Goal: Task Accomplishment & Management: Manage account settings

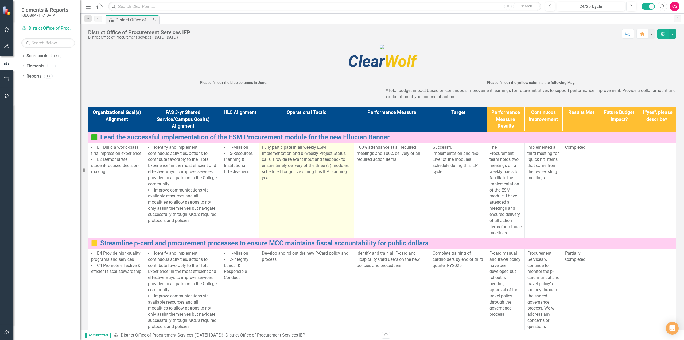
click at [306, 181] on p "Fully participate in all weekly ESM Implementation and bi-weekly Project Status…" at bounding box center [306, 162] width 89 height 37
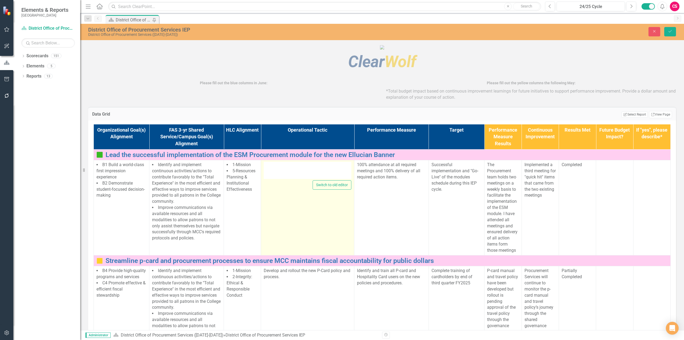
type textarea "<p>Fully participate in all weekly ESM Implementation and bi-weekly Project Sta…"
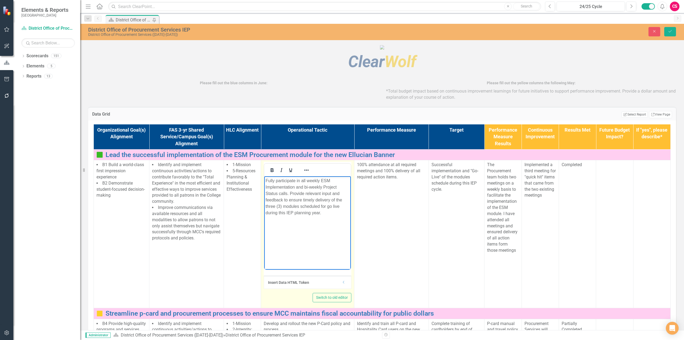
click at [308, 201] on p "Fully participate in all weekly ESM Implementation and bi-weekly Project Status…" at bounding box center [308, 196] width 84 height 38
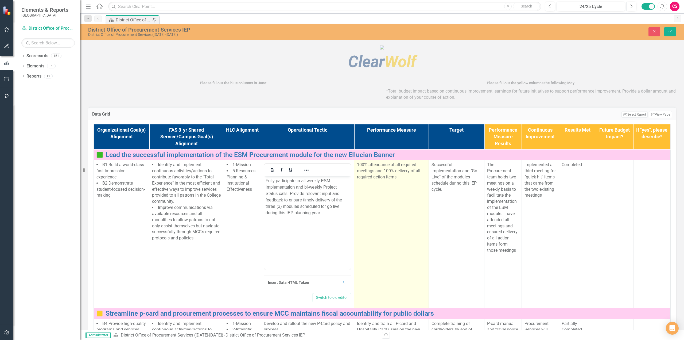
click at [376, 237] on td "100% attendance at all required meetings and 100% delivery of all required acti…" at bounding box center [391, 234] width 75 height 148
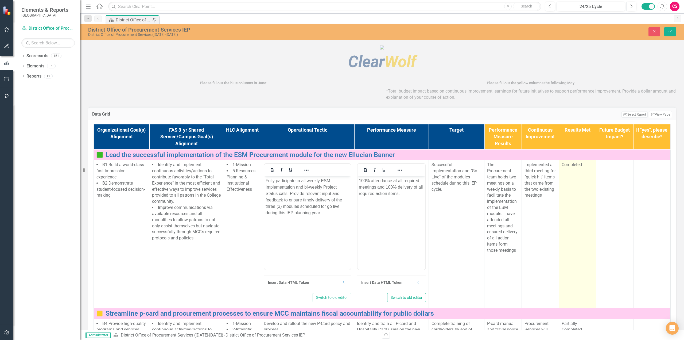
click at [570, 224] on td "Completed" at bounding box center [577, 234] width 37 height 148
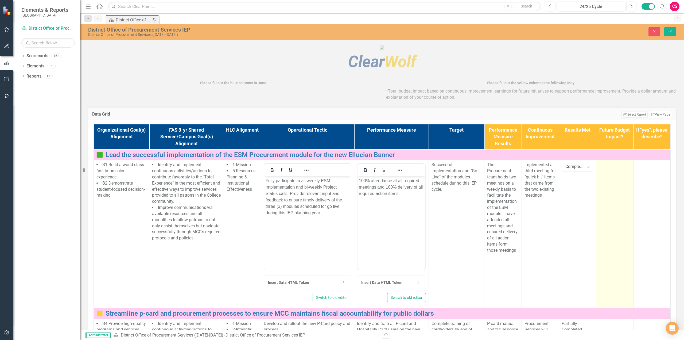
click at [605, 221] on td at bounding box center [614, 234] width 37 height 148
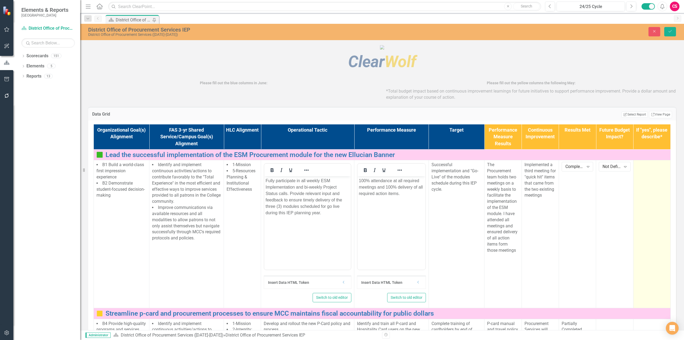
click at [634, 218] on td at bounding box center [651, 234] width 37 height 148
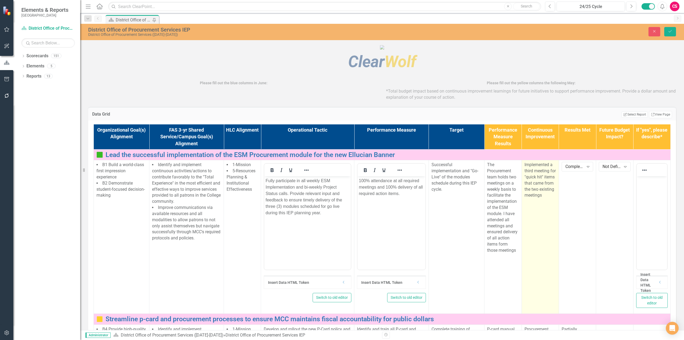
click at [542, 198] on p "Implemented a third meeting for "quick hit" items that came from the two existi…" at bounding box center [541, 180] width 32 height 37
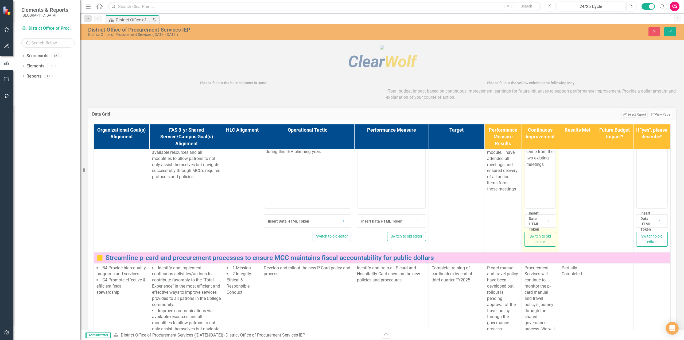
scroll to position [80, 0]
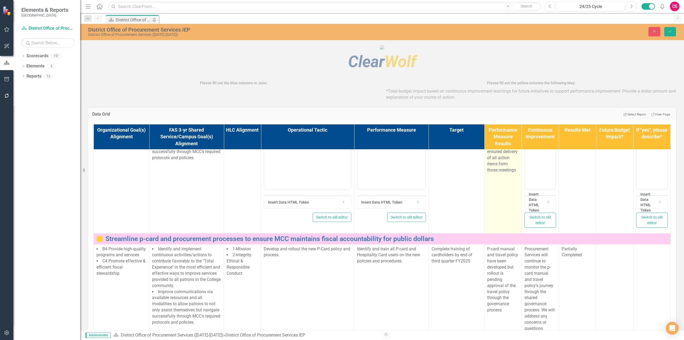
click at [496, 230] on td "The Procurement team holds two meetings on a weekly basis to facilitate the imp…" at bounding box center [503, 156] width 37 height 153
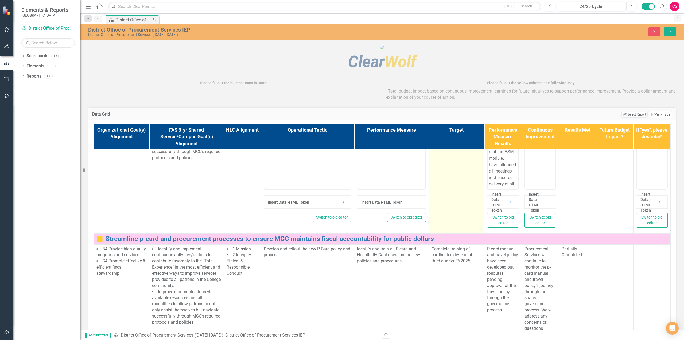
click at [454, 233] on td "Successful implementation and "Go-Live" of the modules schedule during this IEP…" at bounding box center [457, 156] width 56 height 153
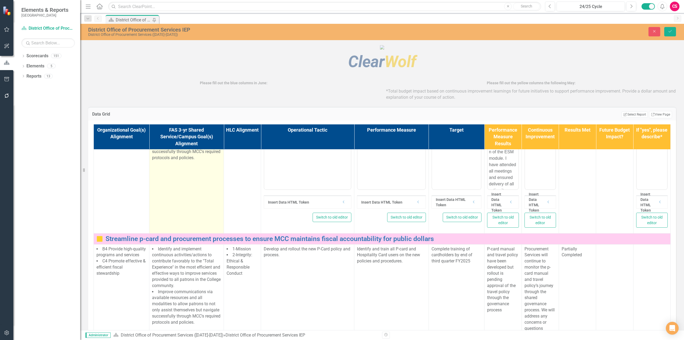
click at [201, 224] on td "Identify and implement continuous activities/actions to contribute favorably to…" at bounding box center [186, 156] width 75 height 153
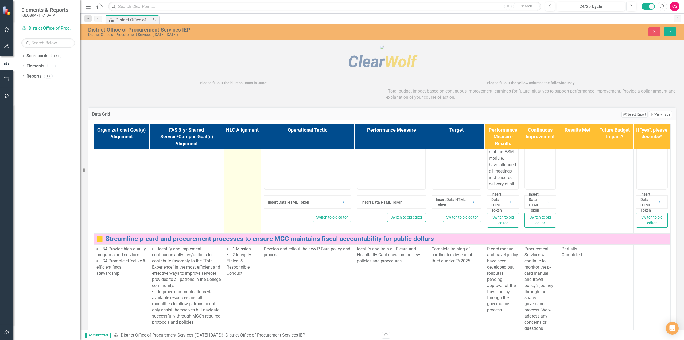
click at [241, 226] on td "1-Mission 5-Resources Planning & Institutional Effectiveness" at bounding box center [242, 156] width 37 height 153
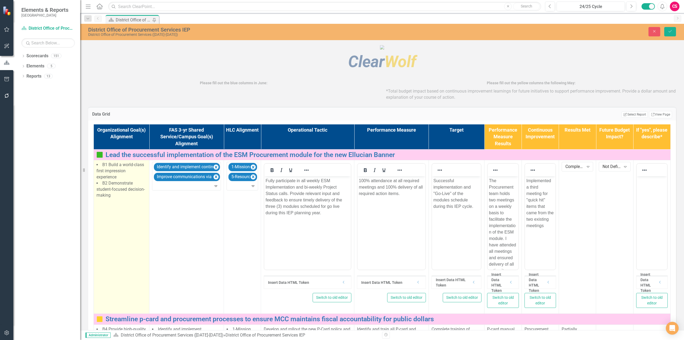
click at [135, 199] on li "B2 Demonstrate student-focused decision-making" at bounding box center [121, 189] width 50 height 18
drag, startPoint x: 657, startPoint y: 34, endPoint x: 625, endPoint y: 56, distance: 39.0
click at [657, 34] on button "Close" at bounding box center [655, 31] width 12 height 9
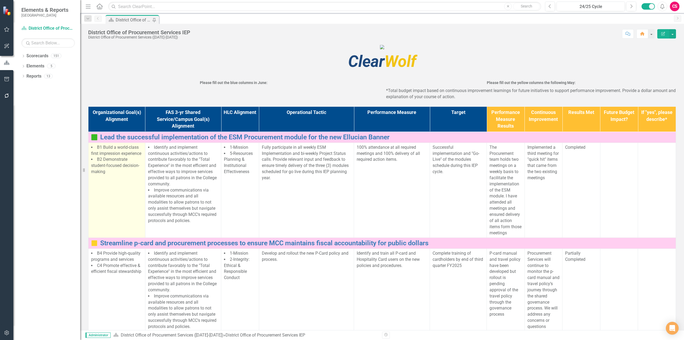
click at [10, 99] on button "button" at bounding box center [7, 95] width 12 height 11
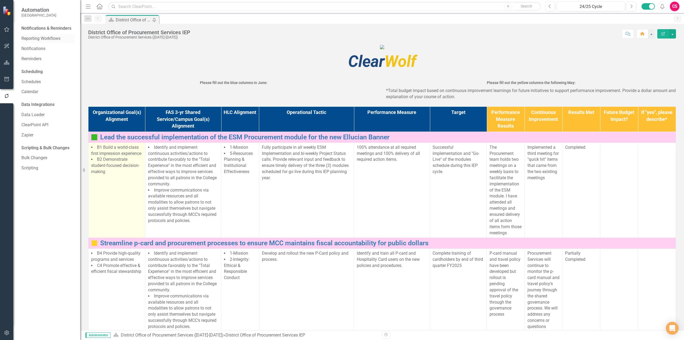
click at [37, 38] on link "Reporting Workflows" at bounding box center [47, 39] width 53 height 6
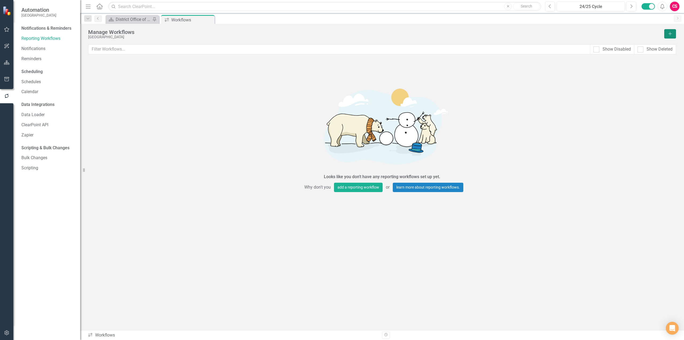
click at [671, 30] on button "Add" at bounding box center [670, 33] width 12 height 9
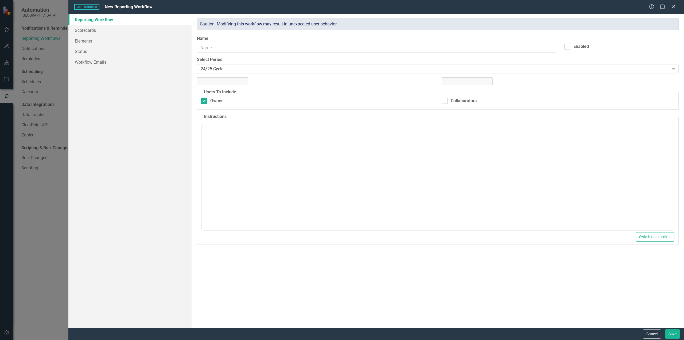
checkbox input "true"
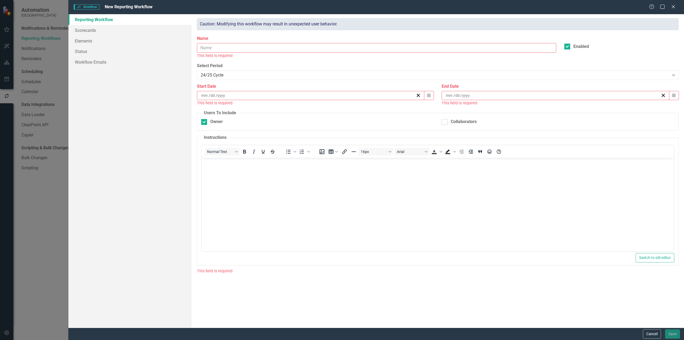
click at [243, 48] on input "Name" at bounding box center [376, 48] width 359 height 10
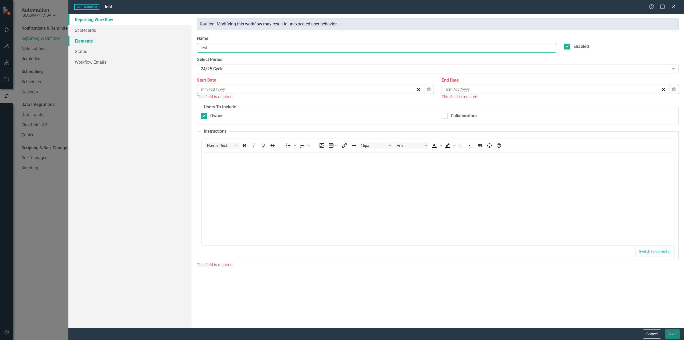
type input "test"
click at [141, 42] on link "Elements" at bounding box center [129, 41] width 123 height 11
click at [247, 87] on div "/ /" at bounding box center [307, 89] width 215 height 5
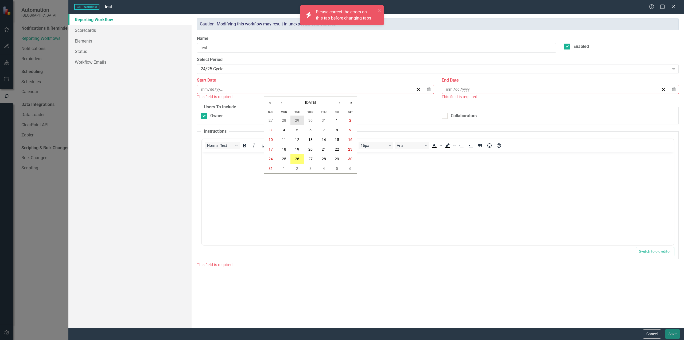
click at [294, 122] on button "29" at bounding box center [297, 120] width 13 height 10
click at [460, 86] on div "/ /" at bounding box center [555, 89] width 227 height 9
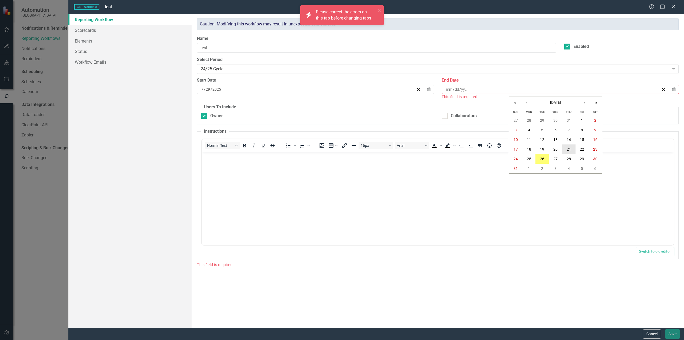
drag, startPoint x: 563, startPoint y: 147, endPoint x: 560, endPoint y: 145, distance: 4.1
click at [563, 147] on button "21" at bounding box center [568, 149] width 13 height 10
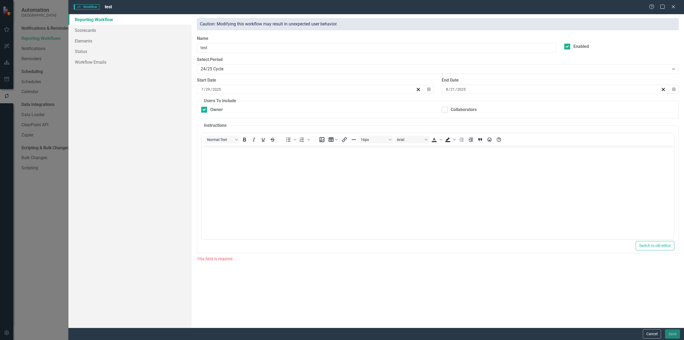
click at [303, 179] on body "Rich Text Area. Press ALT-0 for help." at bounding box center [438, 185] width 472 height 80
click at [145, 34] on link "Scorecards" at bounding box center [129, 30] width 123 height 11
click at [138, 44] on link "Elements" at bounding box center [129, 41] width 123 height 11
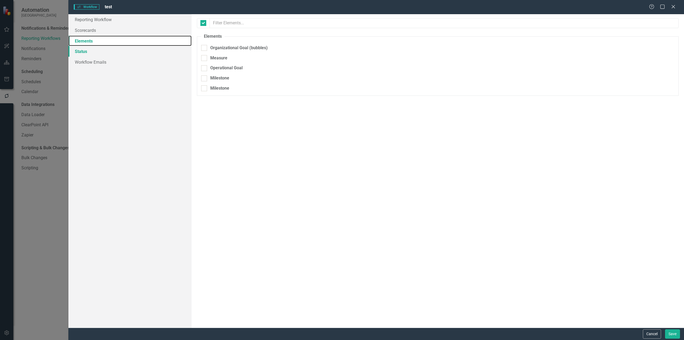
checkbox input "false"
click at [649, 335] on button "Cancel" at bounding box center [652, 333] width 18 height 9
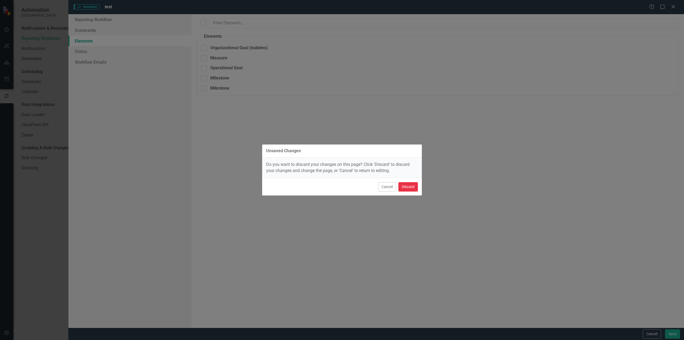
click at [404, 190] on button "Discard" at bounding box center [408, 186] width 20 height 9
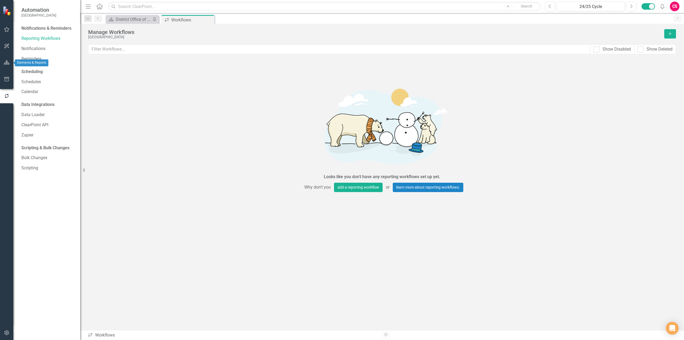
click at [3, 72] on div at bounding box center [6, 72] width 13 height 3
click at [8, 79] on icon "button" at bounding box center [7, 79] width 6 height 4
click at [45, 39] on link "Briefing Books" at bounding box center [47, 37] width 53 height 6
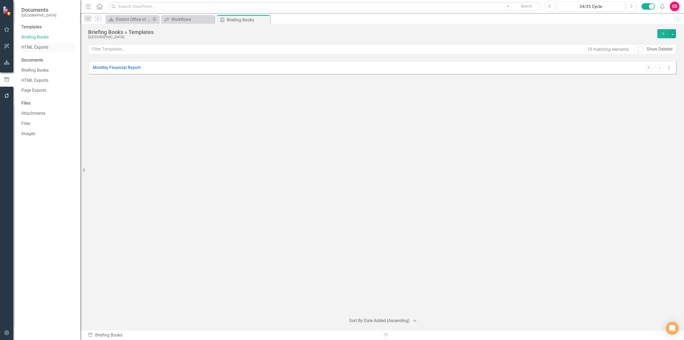
click at [36, 48] on link "HTML Exports" at bounding box center [47, 47] width 53 height 6
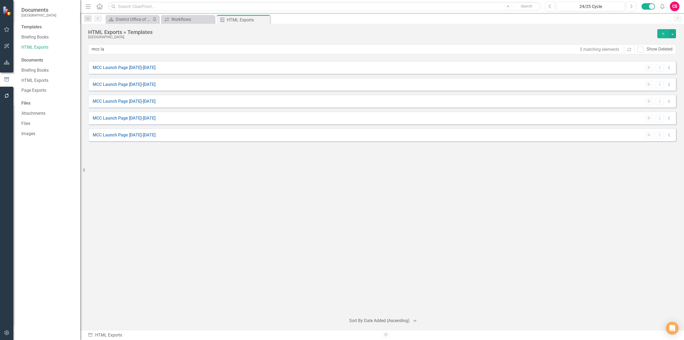
type input "mcc la"
click at [645, 117] on div "Start Dropdown Menu Collapse" at bounding box center [658, 118] width 30 height 7
click at [649, 118] on icon "Start" at bounding box center [649, 118] width 4 height 3
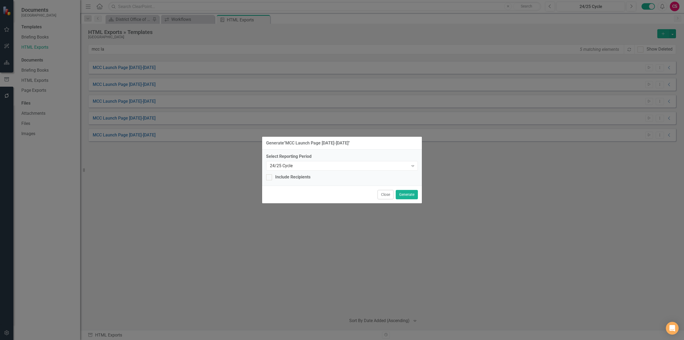
click at [406, 189] on div "Close Generate" at bounding box center [342, 194] width 160 height 18
click at [404, 193] on button "Generate" at bounding box center [407, 194] width 22 height 9
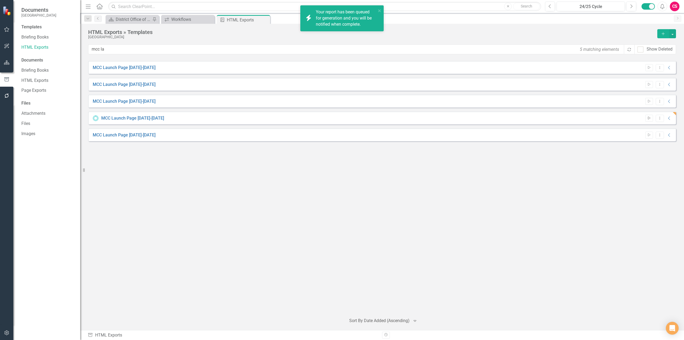
click at [652, 118] on button "Start" at bounding box center [649, 118] width 8 height 7
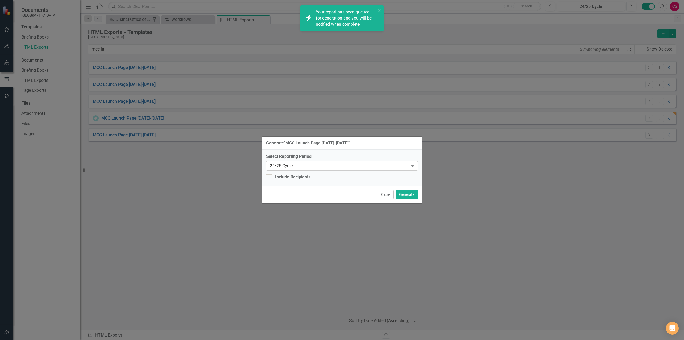
click at [312, 170] on div "24/25 Cycle Expand" at bounding box center [342, 166] width 152 height 10
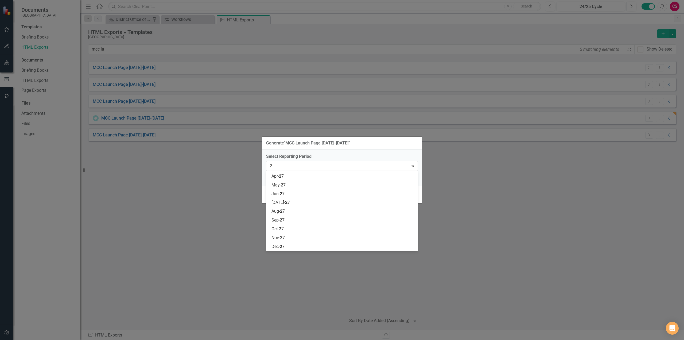
scroll to position [149, 0]
type input "23"
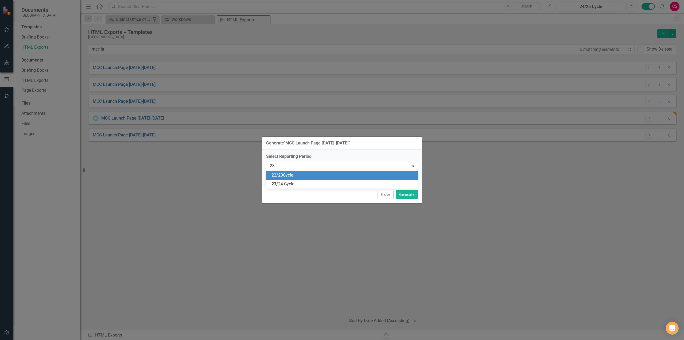
click at [304, 173] on div "22/ 23 Cycle" at bounding box center [343, 175] width 143 height 6
click at [403, 188] on div "Close Generate" at bounding box center [342, 194] width 160 height 18
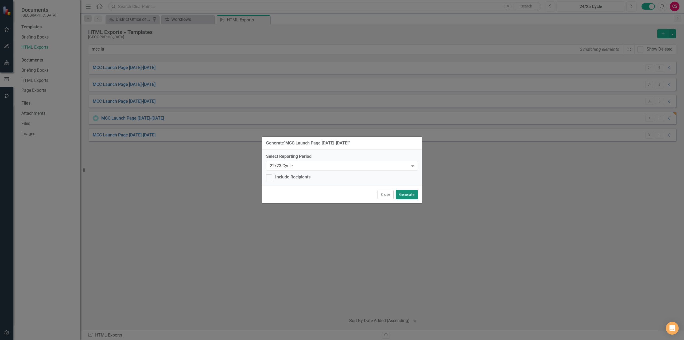
click at [407, 192] on button "Generate" at bounding box center [407, 194] width 22 height 9
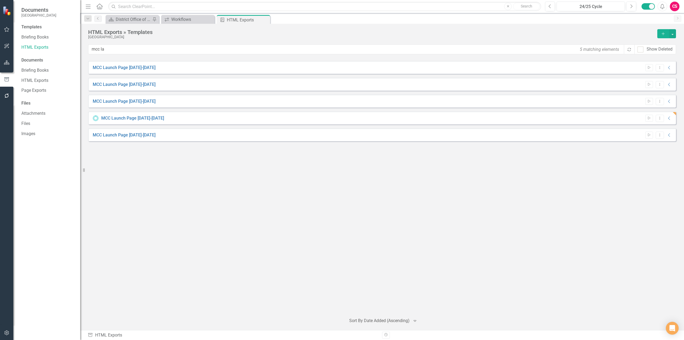
click at [9, 63] on icon "button" at bounding box center [7, 62] width 6 height 4
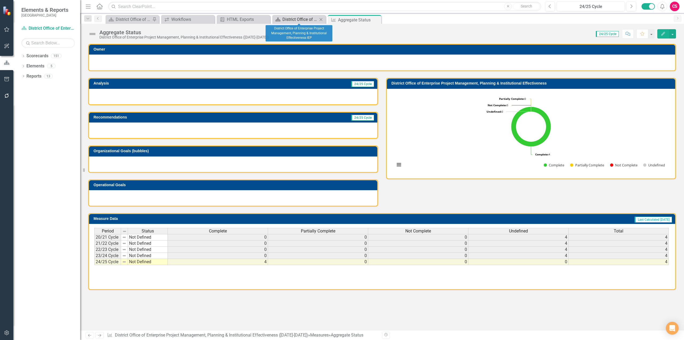
click at [296, 18] on div "District Office of Enterprise Project Management, Planning & Institutional Effe…" at bounding box center [299, 19] width 35 height 7
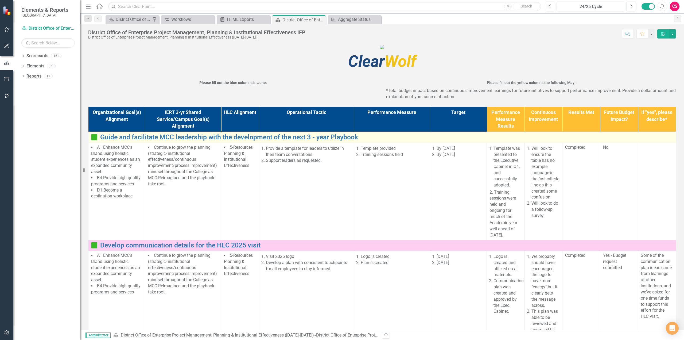
click at [92, 140] on img at bounding box center [94, 137] width 6 height 6
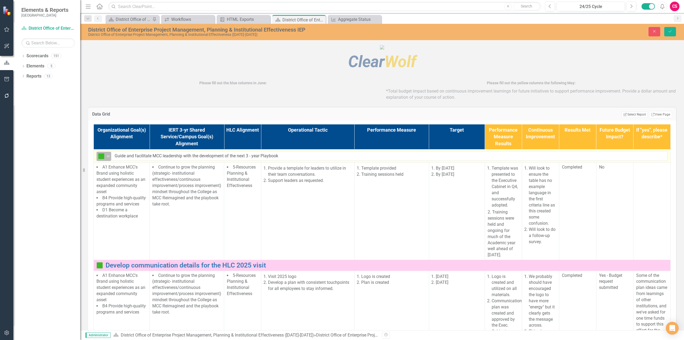
click at [101, 161] on div "Completed Expand" at bounding box center [103, 156] width 15 height 9
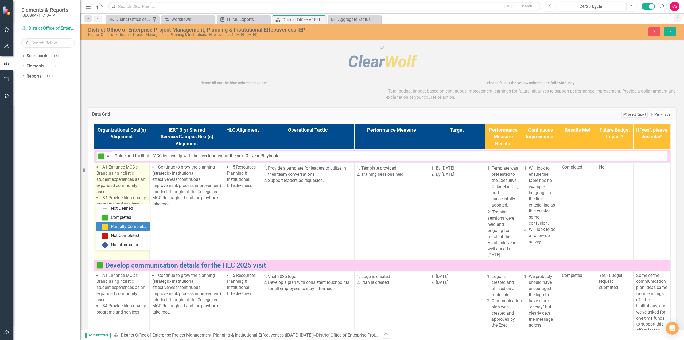
click at [113, 227] on div "Partially Completed" at bounding box center [129, 226] width 36 height 6
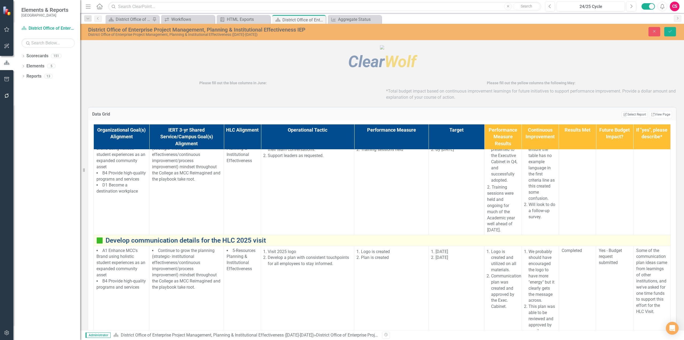
scroll to position [107, 0]
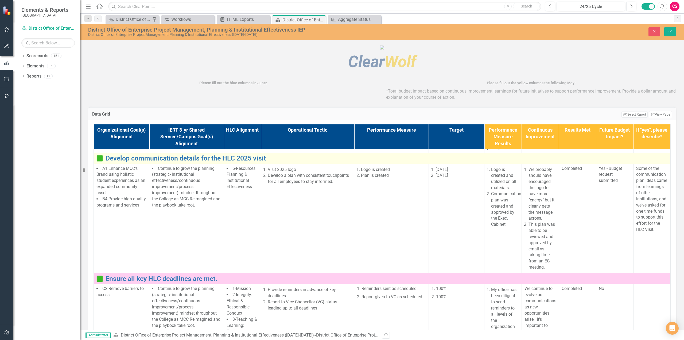
click at [100, 161] on img at bounding box center [99, 158] width 6 height 6
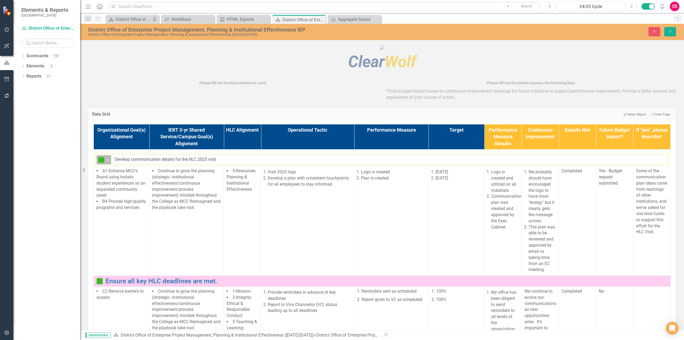
click at [101, 163] on img at bounding box center [101, 160] width 6 height 6
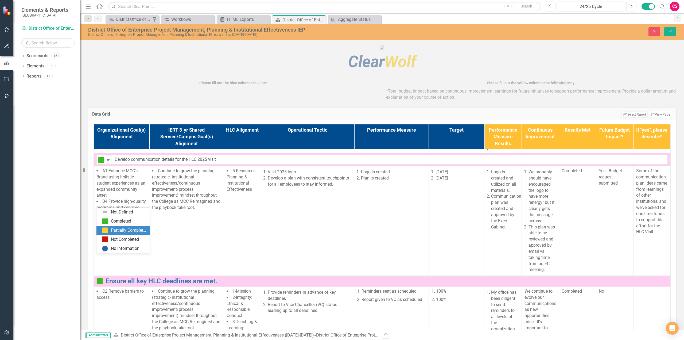
click at [110, 234] on div "Partially Completed" at bounding box center [122, 230] width 53 height 9
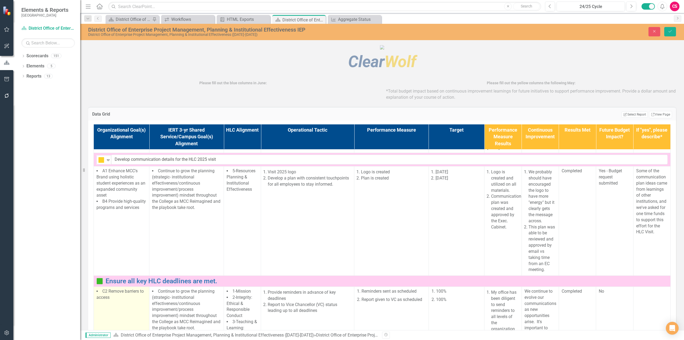
scroll to position [215, 0]
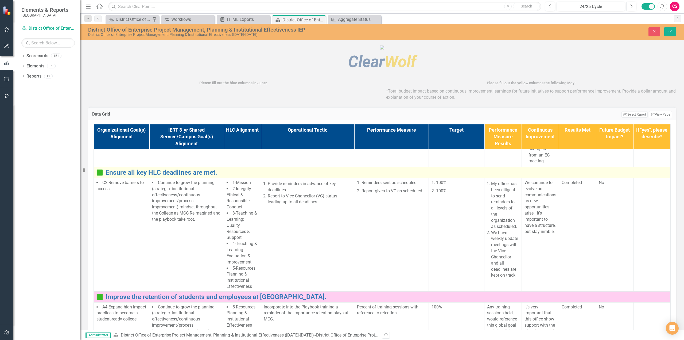
click at [100, 176] on img at bounding box center [99, 172] width 6 height 6
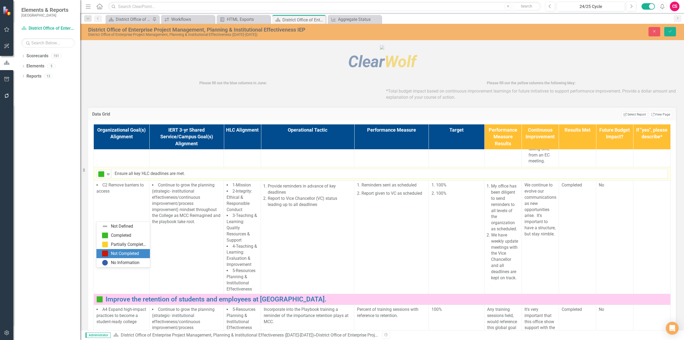
click at [106, 250] on div "Not Completed" at bounding box center [122, 253] width 53 height 9
click at [668, 35] on button "Save" at bounding box center [670, 31] width 12 height 9
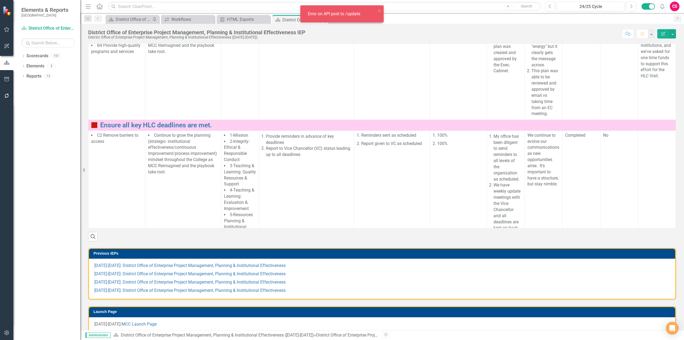
scroll to position [107, 0]
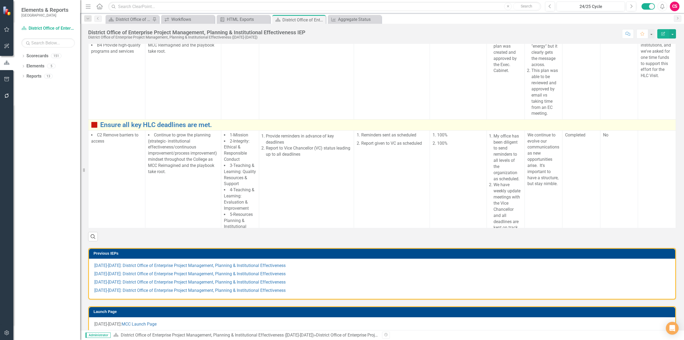
click at [97, 128] on img at bounding box center [94, 125] width 6 height 6
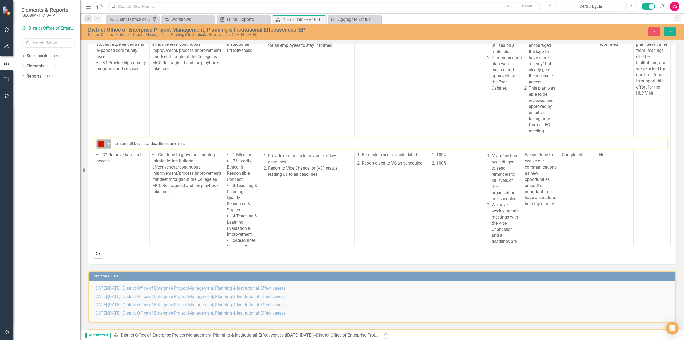
click at [104, 147] on img at bounding box center [101, 144] width 6 height 6
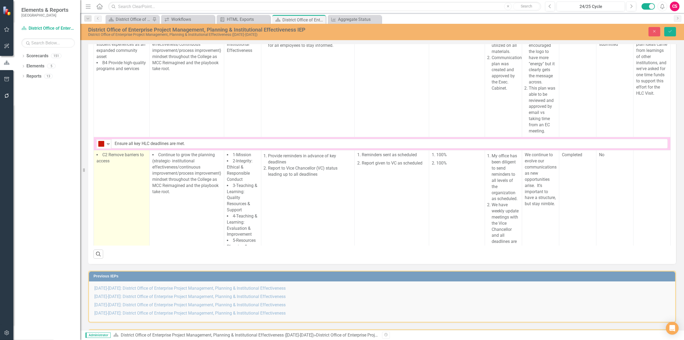
drag, startPoint x: 111, startPoint y: 206, endPoint x: 147, endPoint y: 199, distance: 37.1
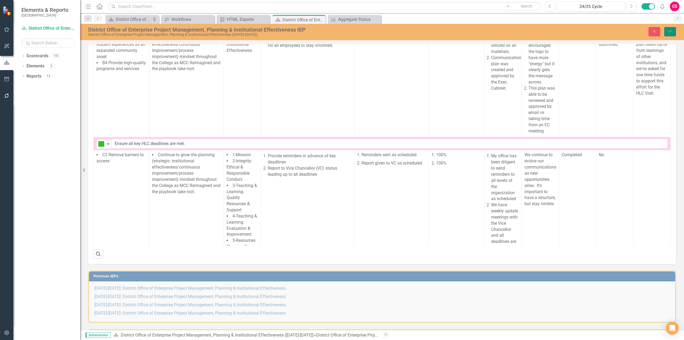
click at [668, 31] on icon "Save" at bounding box center [670, 31] width 5 height 4
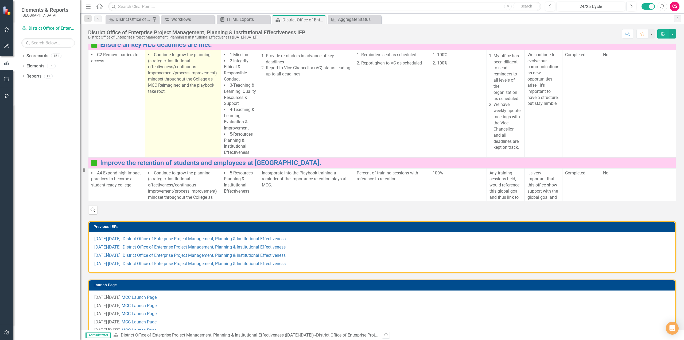
scroll to position [210, 0]
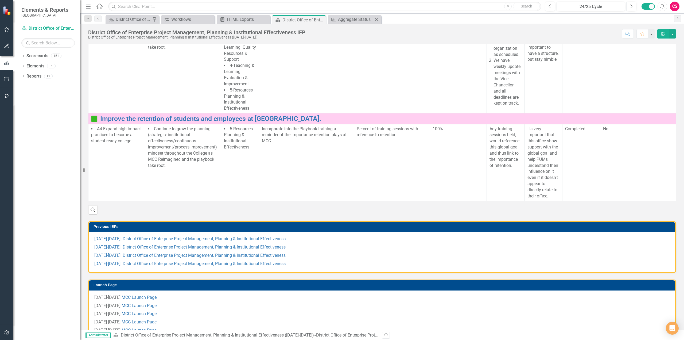
click at [339, 23] on div "Measure Aggregate Status Close" at bounding box center [354, 19] width 53 height 9
click at [339, 21] on div "Aggregate Status" at bounding box center [355, 19] width 35 height 7
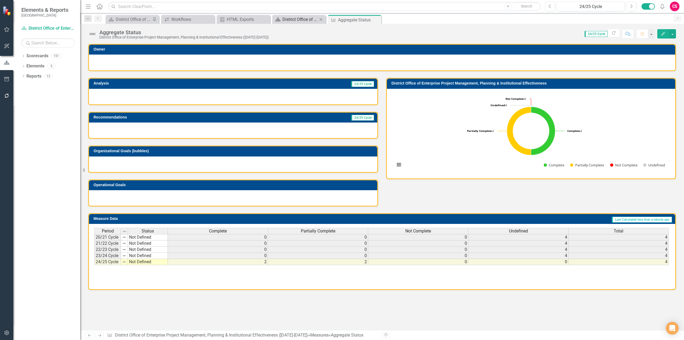
click at [298, 18] on div "District Office of Enterprise Project Management, Planning & Institutional Effe…" at bounding box center [299, 19] width 35 height 7
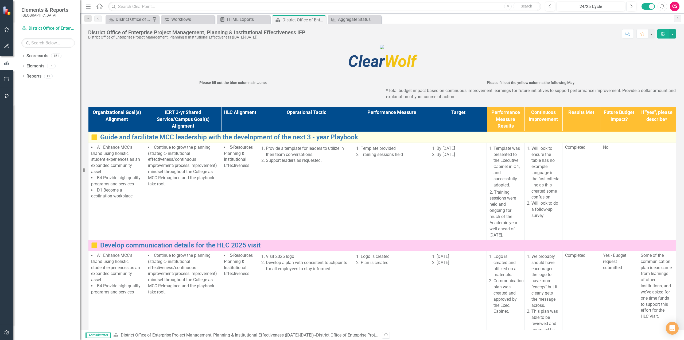
click at [92, 140] on img at bounding box center [94, 137] width 6 height 6
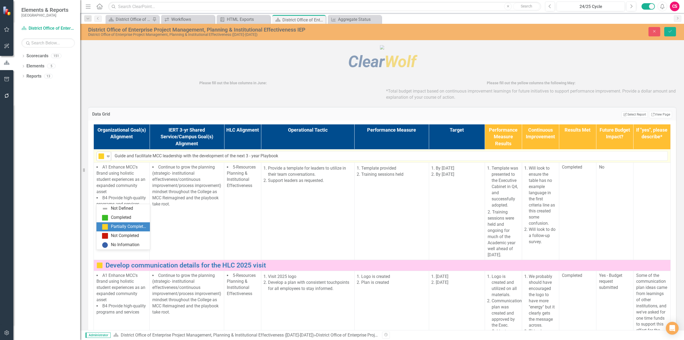
click at [106, 158] on icon "Expand" at bounding box center [108, 156] width 5 height 4
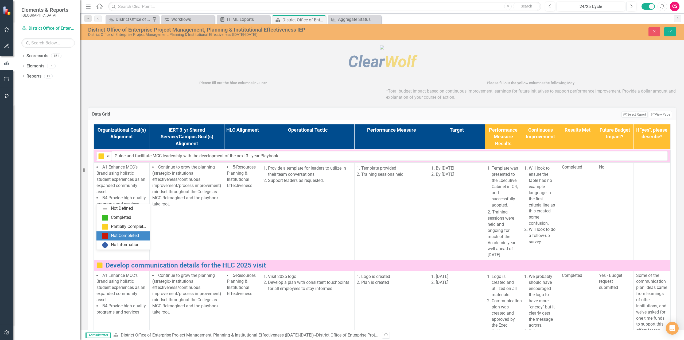
click at [114, 235] on div "Not Completed" at bounding box center [125, 236] width 28 height 6
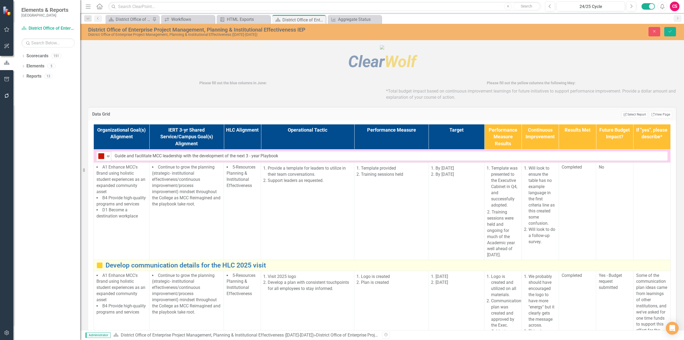
click at [98, 268] on img at bounding box center [99, 265] width 6 height 6
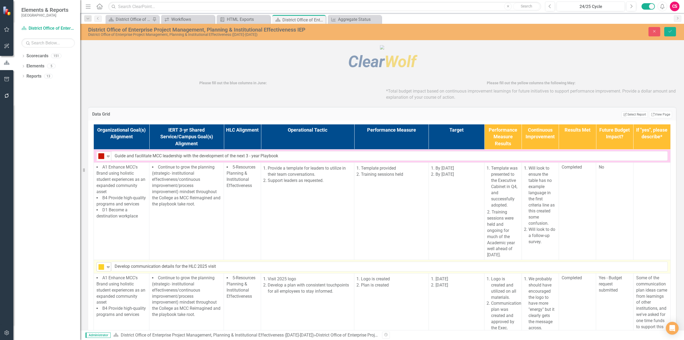
click at [107, 269] on icon "Expand" at bounding box center [108, 267] width 5 height 4
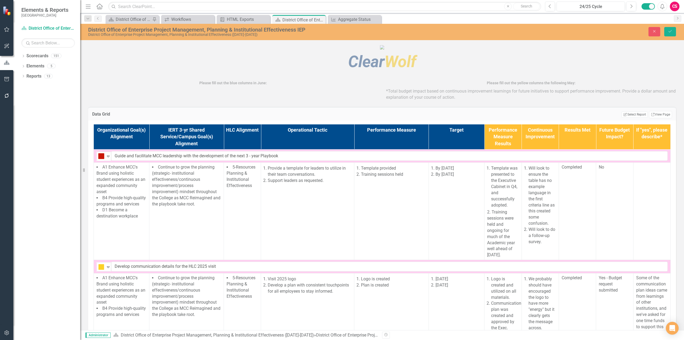
click at [672, 31] on icon "Save" at bounding box center [670, 31] width 5 height 4
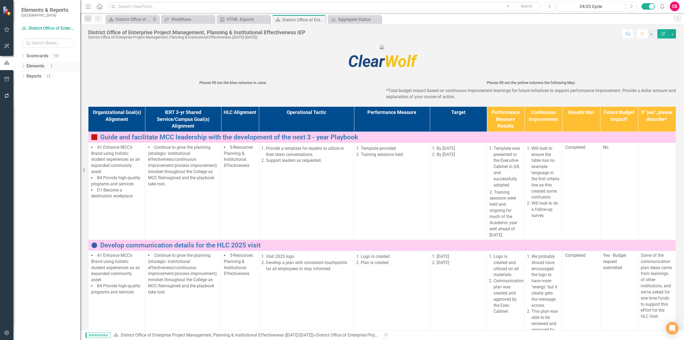
click at [37, 69] on div "Elements" at bounding box center [35, 66] width 18 height 9
click at [37, 69] on link "Elements" at bounding box center [35, 66] width 18 height 6
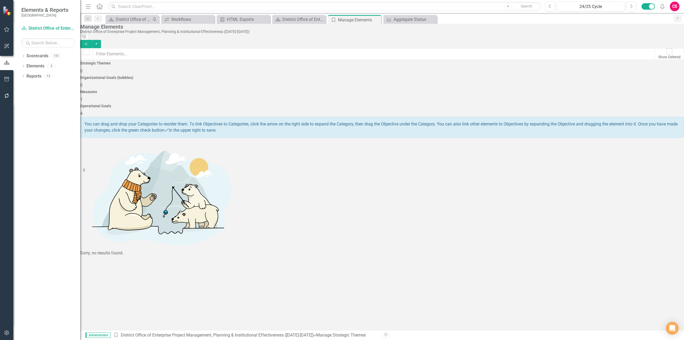
click at [88, 42] on icon "Add" at bounding box center [86, 44] width 5 height 4
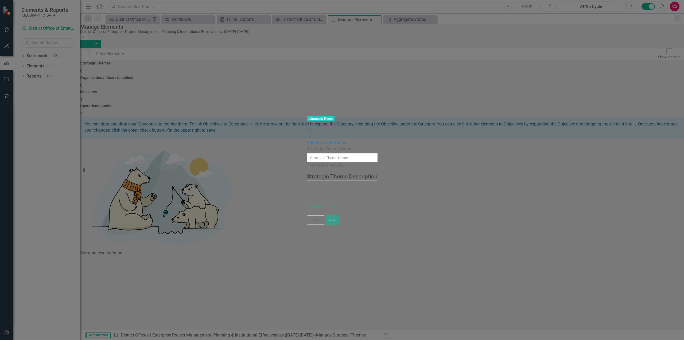
click at [345, 153] on input "Strategic Theme Name" at bounding box center [342, 157] width 71 height 9
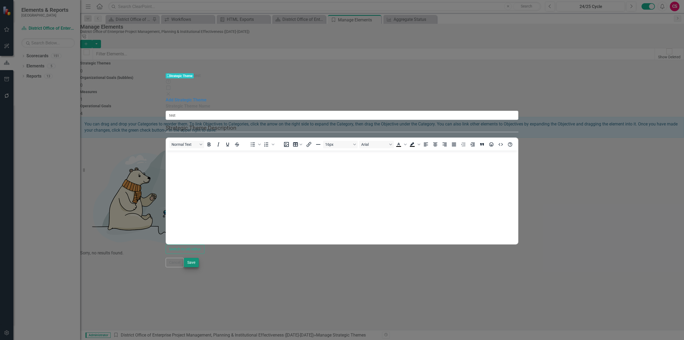
type input "test"
click at [199, 267] on button "Save" at bounding box center [191, 262] width 15 height 9
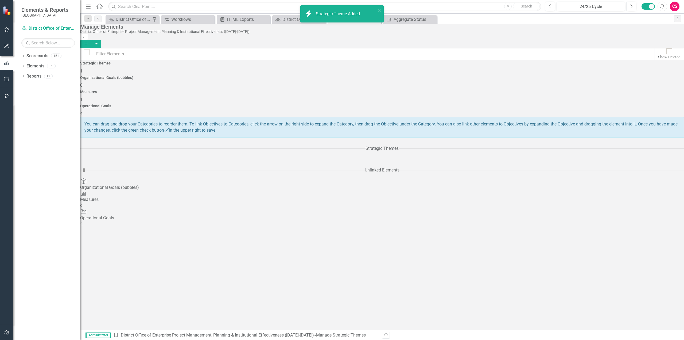
click at [87, 42] on icon "button" at bounding box center [85, 43] width 3 height 3
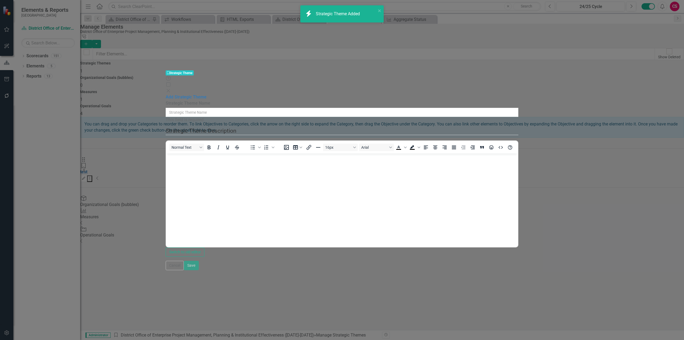
click at [315, 108] on input "Strategic Theme Name" at bounding box center [342, 112] width 353 height 9
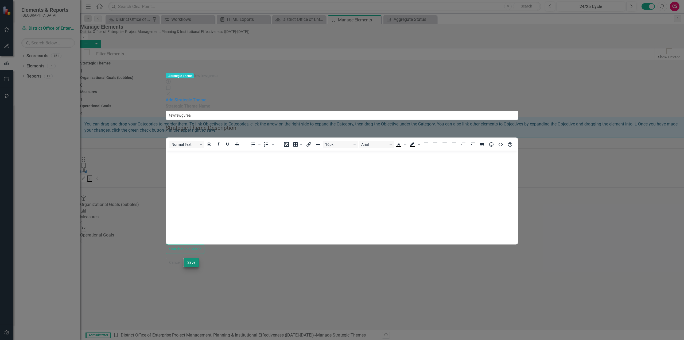
type input "tewfewgvrea"
click at [199, 267] on button "Save" at bounding box center [191, 262] width 15 height 9
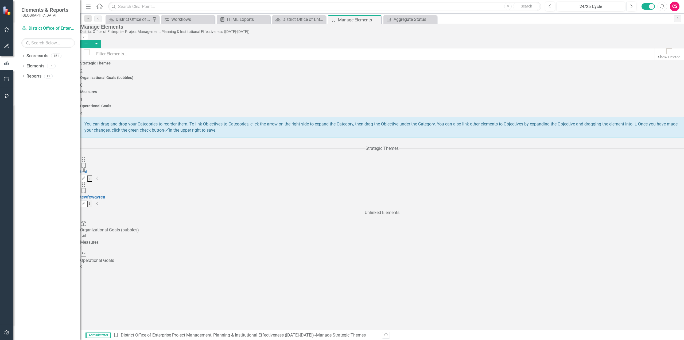
click at [92, 40] on button "Add" at bounding box center [86, 44] width 12 height 8
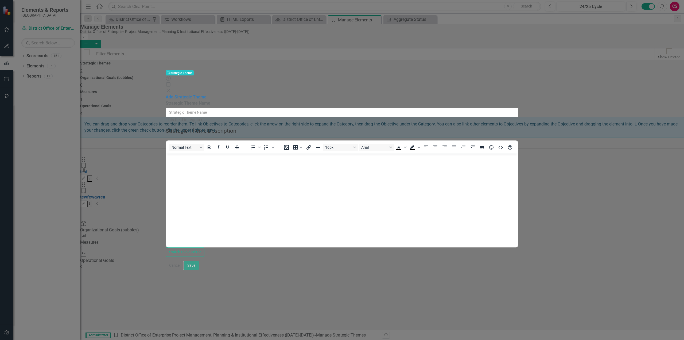
click at [369, 108] on input "Strategic Theme Name" at bounding box center [342, 112] width 353 height 9
click at [370, 108] on input "few" at bounding box center [342, 112] width 353 height 9
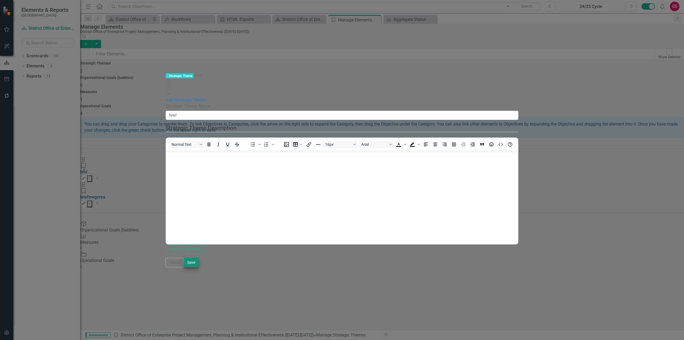
type input "fewf"
drag, startPoint x: 679, startPoint y: 331, endPoint x: 677, endPoint y: 332, distance: 2.9
click at [199, 267] on button "Save" at bounding box center [191, 262] width 15 height 9
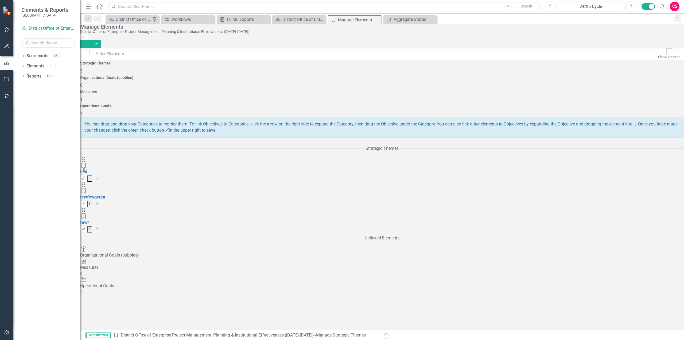
click at [329, 83] on div "Organizational Goals (bubbles) 0" at bounding box center [382, 82] width 604 height 13
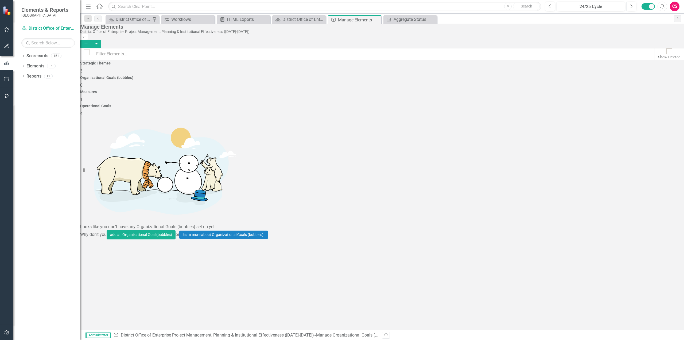
click at [92, 40] on button "Add" at bounding box center [86, 44] width 12 height 8
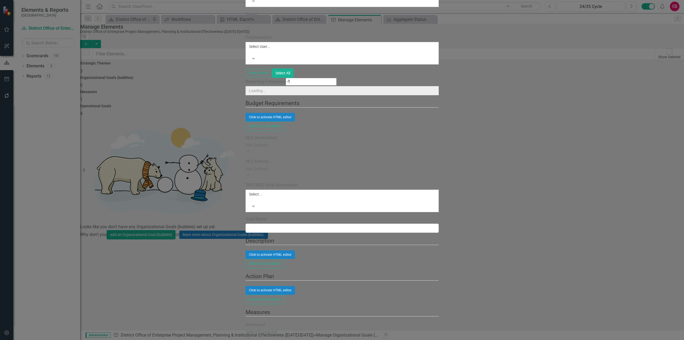
drag, startPoint x: 268, startPoint y: 32, endPoint x: 363, endPoint y: 100, distance: 117.1
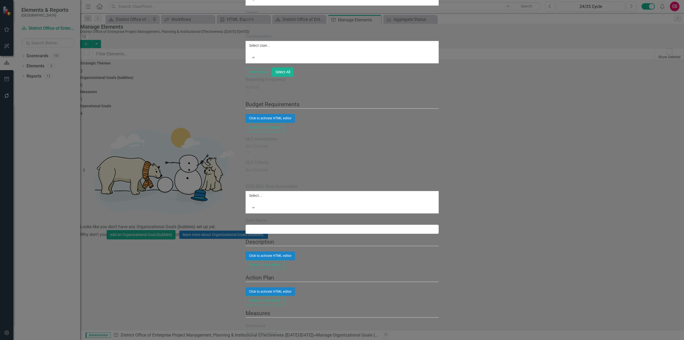
type input "eewgfw"
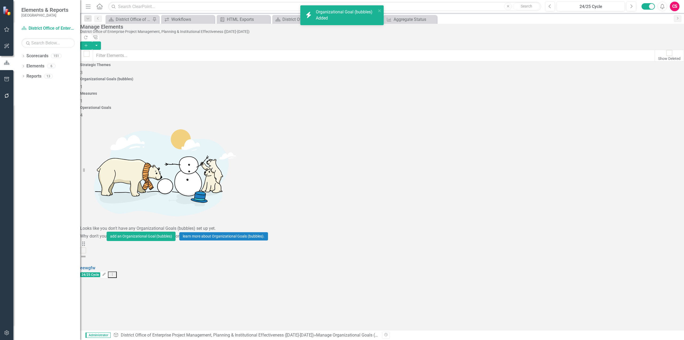
click at [214, 73] on div "Strategic Themes 3" at bounding box center [382, 69] width 604 height 13
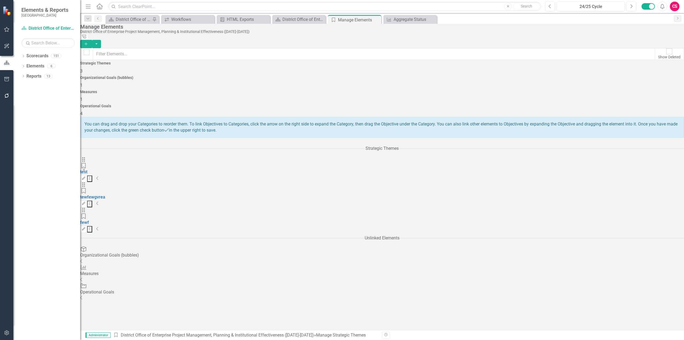
click at [83, 259] on icon "Collapse" at bounding box center [81, 261] width 3 height 4
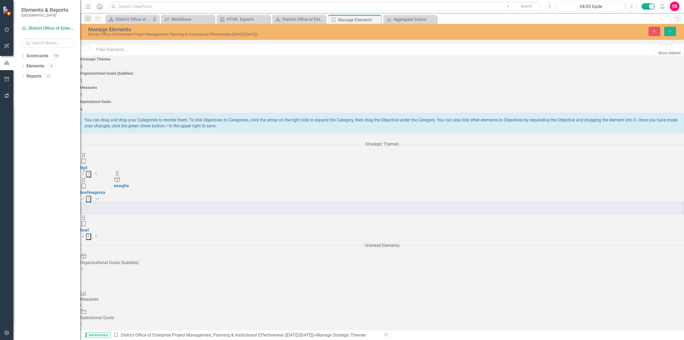
drag, startPoint x: 471, startPoint y: 157, endPoint x: 129, endPoint y: 169, distance: 341.8
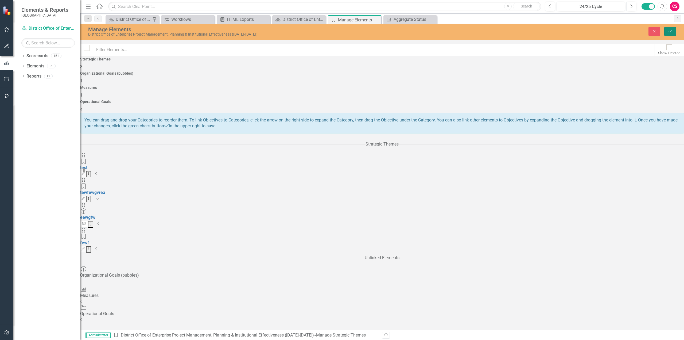
click at [669, 33] on button "Save" at bounding box center [670, 31] width 12 height 9
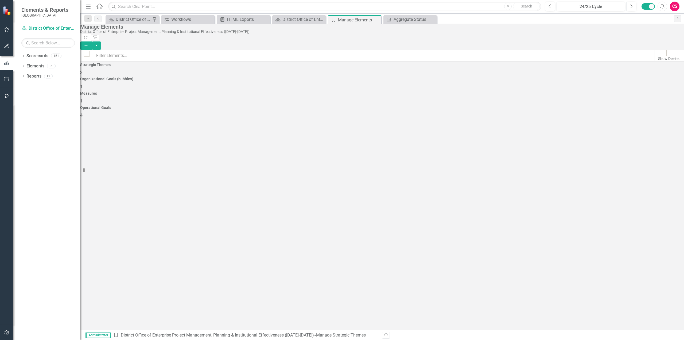
click at [189, 76] on div "Strategic Themes 3" at bounding box center [382, 69] width 604 height 13
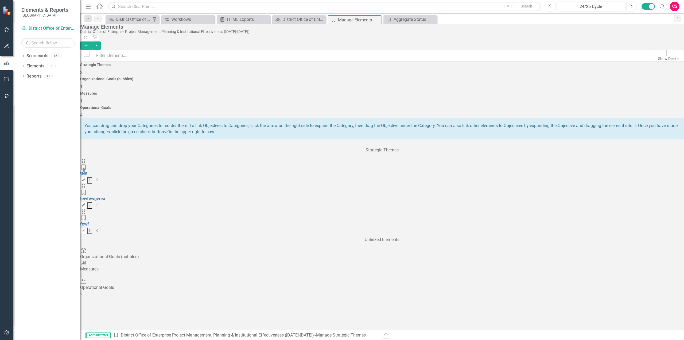
click at [99, 177] on icon "Collapse" at bounding box center [97, 179] width 3 height 4
click at [100, 177] on icon "Expanded" at bounding box center [98, 179] width 4 height 4
click at [440, 202] on div "Edit Dropdown Menu Collapse" at bounding box center [382, 205] width 604 height 7
click at [98, 203] on icon at bounding box center [97, 204] width 2 height 3
click at [100, 203] on icon "Expanded" at bounding box center [98, 205] width 4 height 4
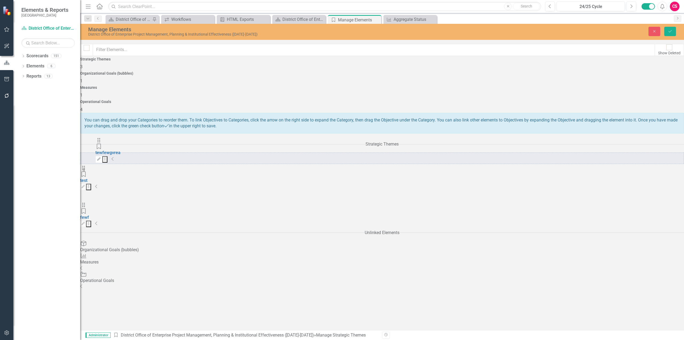
drag, startPoint x: 95, startPoint y: 157, endPoint x: 102, endPoint y: 141, distance: 17.3
click at [102, 152] on div "Drag Strategic Theme test Edit Dropdown Menu Collapse Drag Strategic Theme tewf…" at bounding box center [382, 189] width 604 height 75
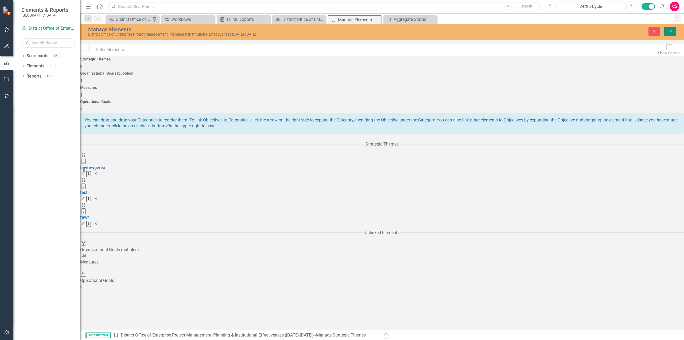
click at [672, 35] on button "Save" at bounding box center [670, 31] width 12 height 9
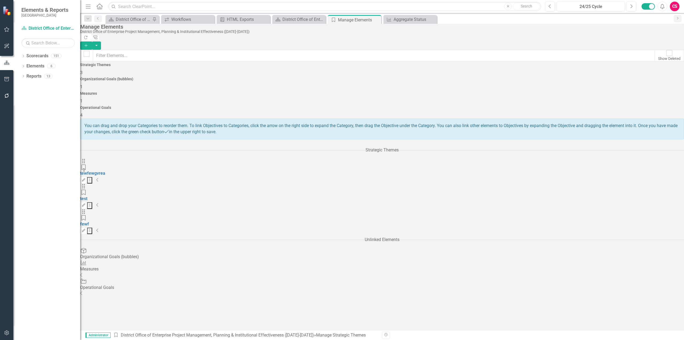
click at [99, 177] on icon "Collapse" at bounding box center [97, 179] width 3 height 4
click at [100, 177] on icon "Expanded" at bounding box center [98, 179] width 4 height 4
click at [99, 203] on icon "Collapse" at bounding box center [97, 205] width 3 height 4
drag, startPoint x: 412, startPoint y: 21, endPoint x: 2, endPoint y: 117, distance: 420.3
click at [412, 21] on div "Aggregate Status" at bounding box center [415, 19] width 42 height 7
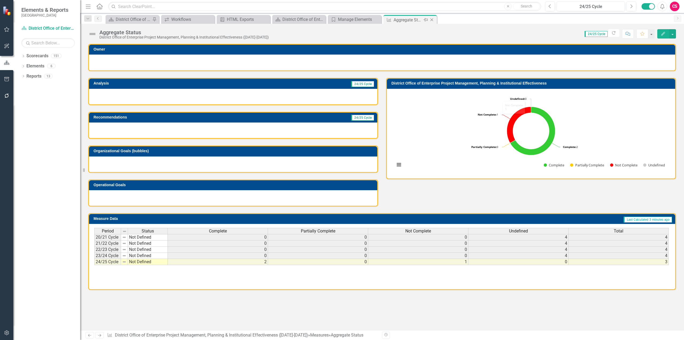
click at [434, 19] on icon "Close" at bounding box center [431, 20] width 5 height 4
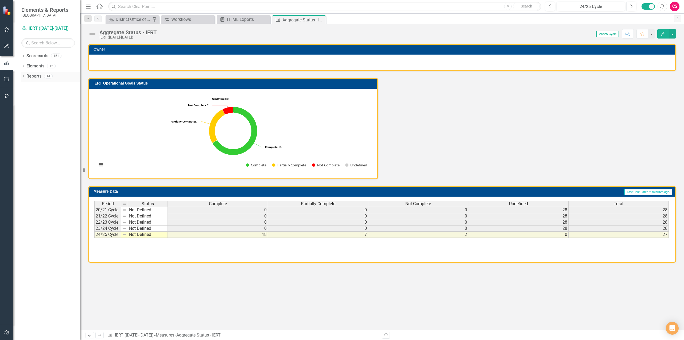
drag, startPoint x: 33, startPoint y: 75, endPoint x: 36, endPoint y: 76, distance: 3.8
click at [33, 75] on link "Reports" at bounding box center [33, 76] width 15 height 6
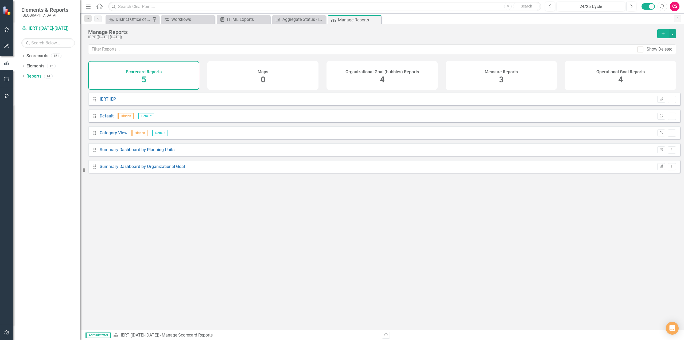
click at [488, 81] on div "Measure Reports 3" at bounding box center [501, 75] width 111 height 29
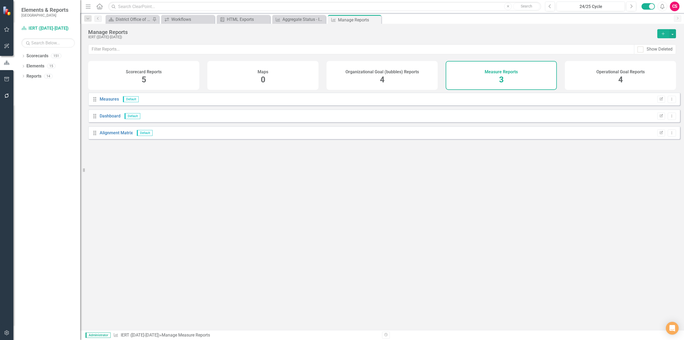
click at [610, 74] on div "Operational Goal Reports 4" at bounding box center [620, 75] width 111 height 29
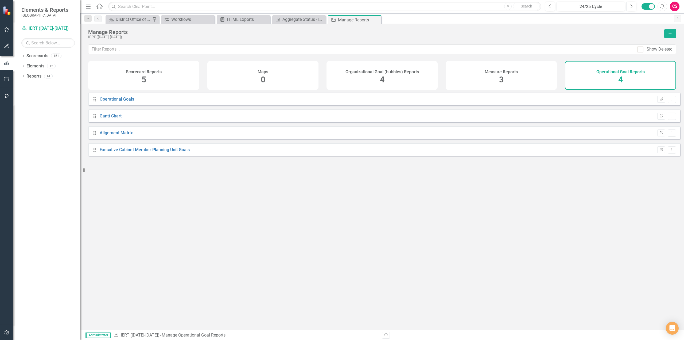
click at [667, 32] on button "Add" at bounding box center [670, 33] width 12 height 9
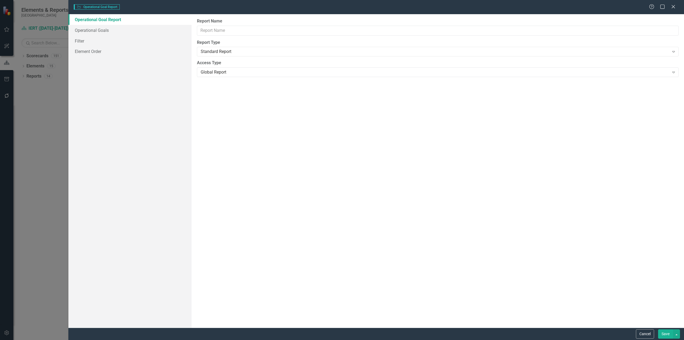
click at [284, 34] on div "Report Name Report Type Standard Report Expand Global Reports can be seen by al…" at bounding box center [438, 170] width 493 height 313
click at [284, 34] on input "Report Name" at bounding box center [438, 31] width 482 height 10
type input "test"
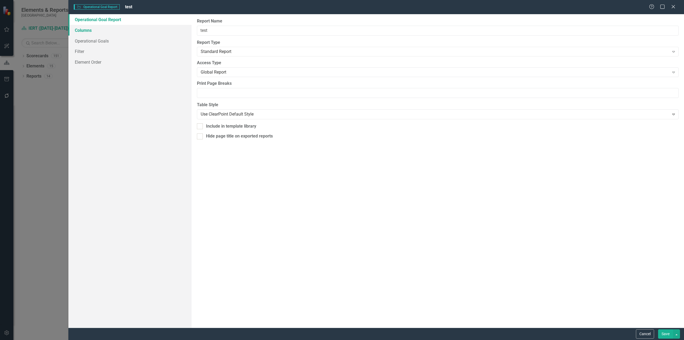
click at [169, 29] on link "Columns" at bounding box center [129, 30] width 123 height 11
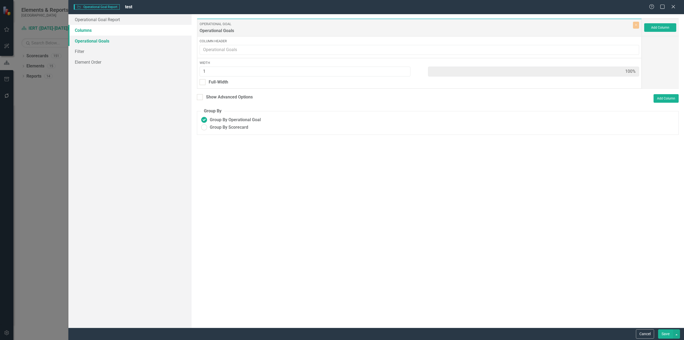
click at [98, 43] on link "Operational Goals" at bounding box center [129, 41] width 123 height 11
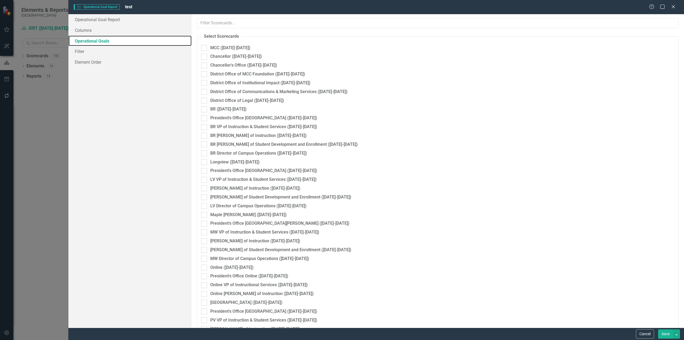
checkbox input "true"
click at [133, 27] on link "Columns" at bounding box center [129, 30] width 123 height 11
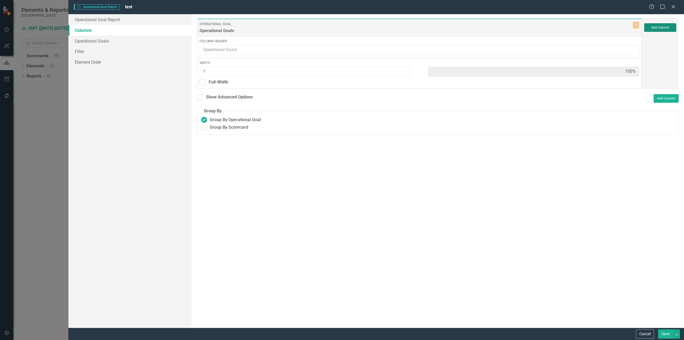
click at [659, 31] on button "Add Column" at bounding box center [660, 27] width 32 height 9
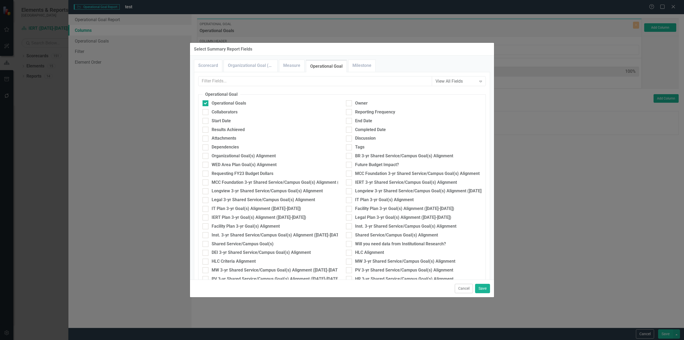
click at [229, 82] on input "text" at bounding box center [315, 81] width 234 height 10
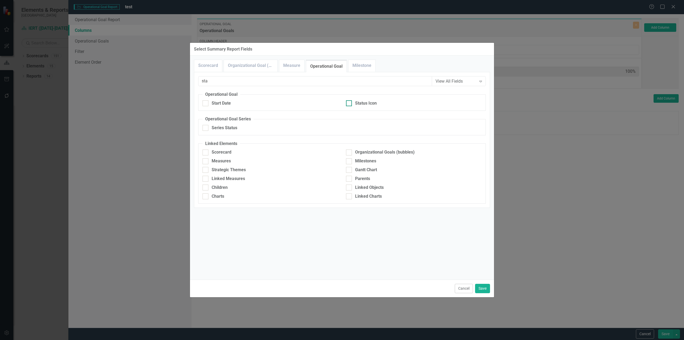
type input "sta"
click at [351, 100] on div at bounding box center [349, 103] width 6 height 6
click at [350, 100] on input "Status Icon" at bounding box center [347, 101] width 3 height 3
checkbox input "true"
click at [484, 287] on button "Save" at bounding box center [482, 288] width 15 height 9
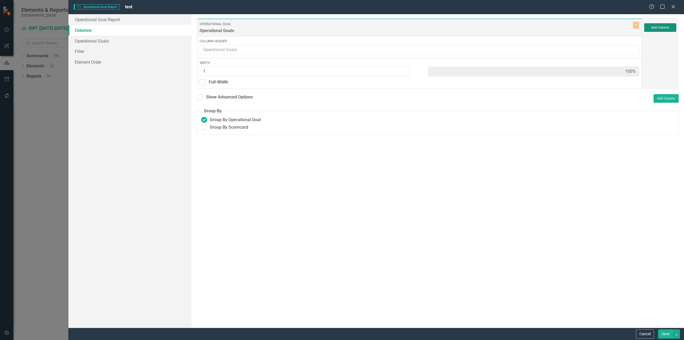
type input "50%"
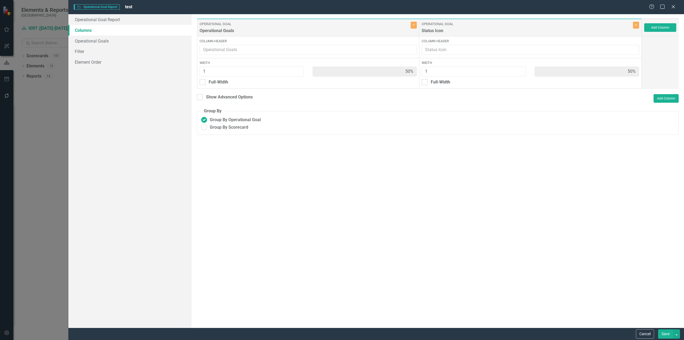
click at [223, 101] on div "Show Advanced Options" at bounding box center [225, 97] width 56 height 7
click at [220, 98] on div "Show Advanced Options" at bounding box center [229, 97] width 47 height 6
click at [200, 98] on input "Show Advanced Options" at bounding box center [198, 95] width 3 height 3
checkbox input "true"
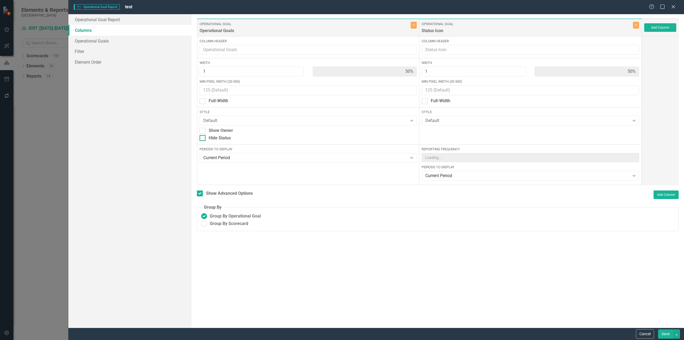
click at [209, 140] on div "Hide Status" at bounding box center [220, 138] width 22 height 6
click at [203, 138] on input "Hide Status" at bounding box center [201, 136] width 3 height 3
checkbox input "true"
click at [112, 38] on link "Operational Goals" at bounding box center [129, 41] width 123 height 11
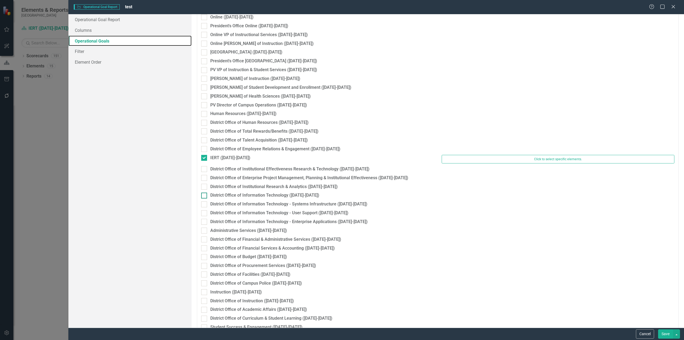
scroll to position [909, 0]
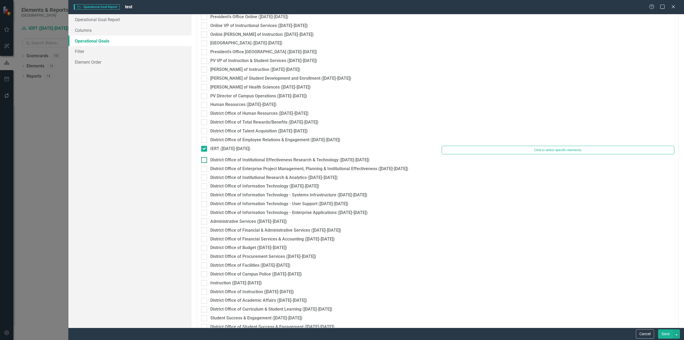
click at [219, 162] on div "District Office of Institutional Effectiveness Research & Technology ([DATE]-[D…" at bounding box center [289, 160] width 159 height 6
click at [205, 160] on input "District Office of Institutional Effectiveness Research & Technology ([DATE]-[D…" at bounding box center [202, 158] width 3 height 3
checkbox input "true"
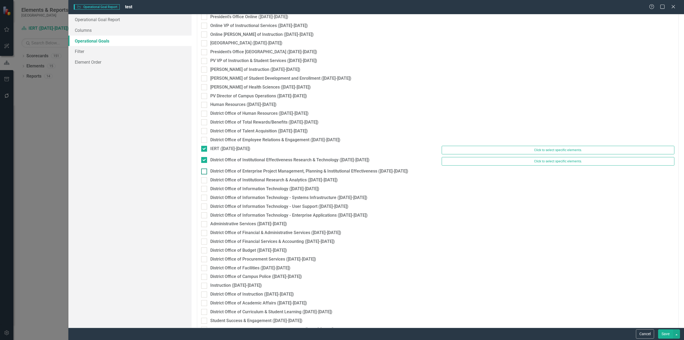
click at [215, 171] on div "District Office of Enterprise Project Management, Planning & Institutional Effe…" at bounding box center [309, 171] width 198 height 6
click at [205, 171] on input "District Office of Enterprise Project Management, Planning & Institutional Effe…" at bounding box center [202, 169] width 3 height 3
checkbox input "true"
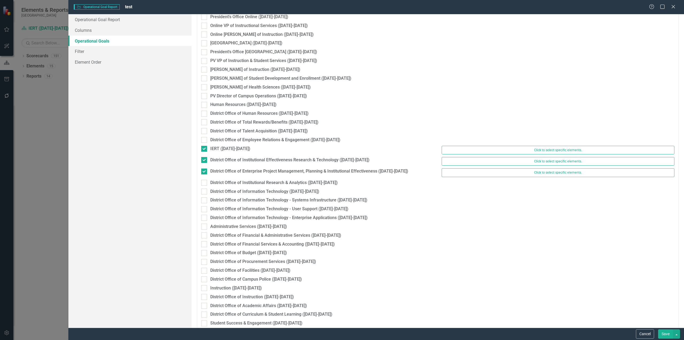
click at [214, 179] on div "District Office of Enterprise Project Management, Planning & Institutional Effe…" at bounding box center [437, 173] width 481 height 11
click at [210, 181] on div "District Office of Institutional Research & Analytics ([DATE]-[DATE])" at bounding box center [317, 183] width 233 height 6
click at [205, 181] on input "District Office of Institutional Research & Analytics ([DATE]-[DATE])" at bounding box center [202, 181] width 3 height 3
checkbox input "true"
click at [210, 189] on div "District Office of Institutional Research & Analytics (2024-2025) Click to sele…" at bounding box center [437, 185] width 481 height 11
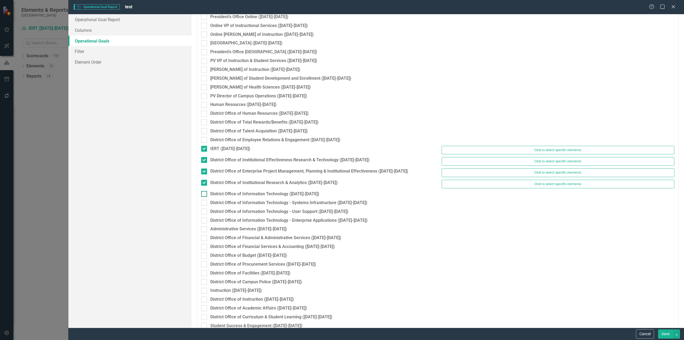
click at [212, 194] on div "District Office of Information Technology ([DATE]-[DATE])" at bounding box center [264, 194] width 109 height 6
click at [205, 194] on input "District Office of Information Technology ([DATE]-[DATE])" at bounding box center [202, 192] width 3 height 3
checkbox input "true"
click at [215, 205] on div "District Office of Information Technology - Systems Infrastructure ([DATE]-[DAT…" at bounding box center [288, 205] width 157 height 6
click at [205, 205] on input "District Office of Information Technology - Systems Infrastructure ([DATE]-[DAT…" at bounding box center [202, 203] width 3 height 3
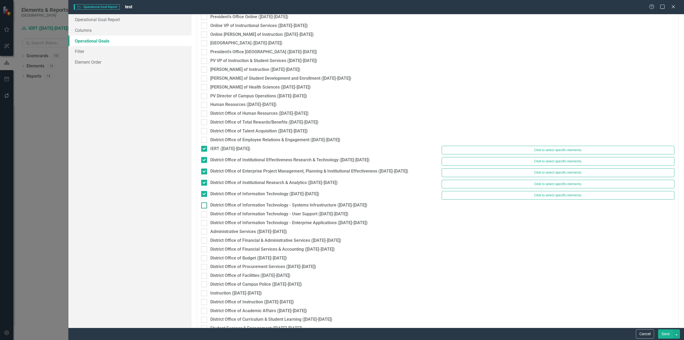
checkbox input "true"
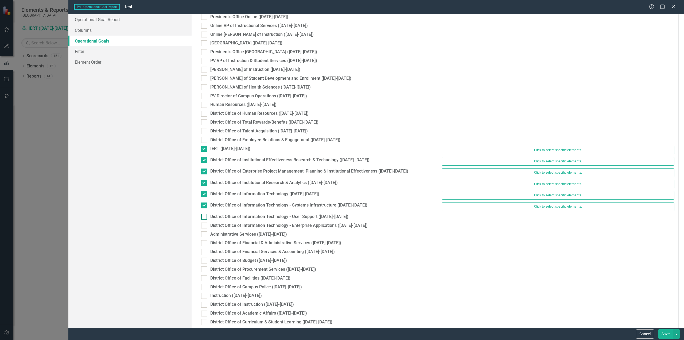
click at [215, 218] on div "District Office of Information Technology - User Support ([DATE]-[DATE])" at bounding box center [279, 217] width 138 height 6
click at [205, 217] on input "District Office of Information Technology - User Support ([DATE]-[DATE])" at bounding box center [202, 215] width 3 height 3
checkbox input "true"
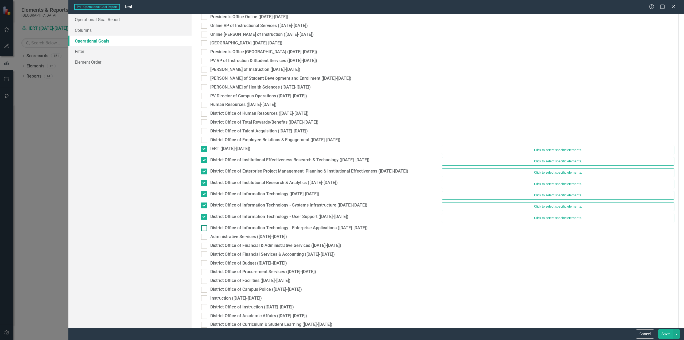
click at [216, 227] on div "District Office of Information Technology - Enterprise Applications ([DATE]-[DA…" at bounding box center [288, 228] width 157 height 6
click at [205, 227] on input "District Office of Information Technology - Enterprise Applications ([DATE]-[DA…" at bounding box center [202, 226] width 3 height 3
checkbox input "true"
click at [669, 334] on button "Save" at bounding box center [665, 333] width 15 height 9
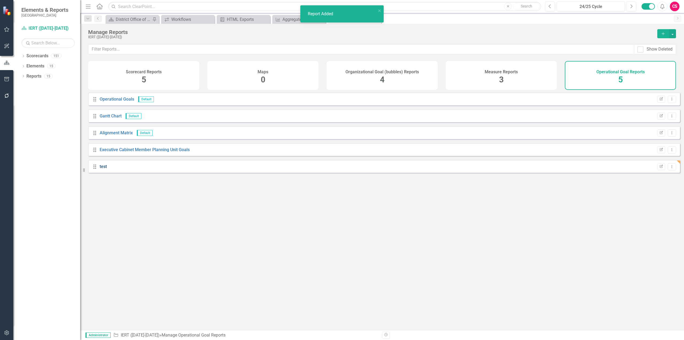
click at [105, 169] on link "test" at bounding box center [103, 166] width 7 height 5
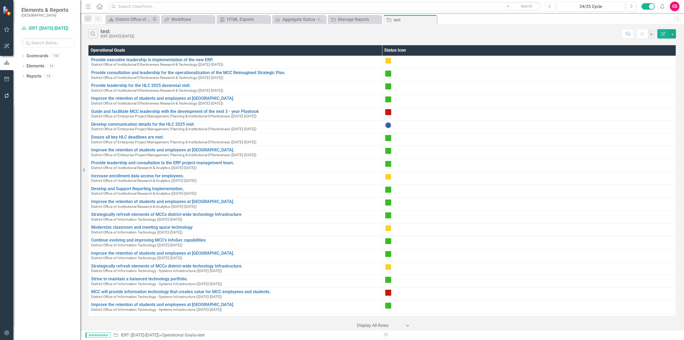
click at [388, 50] on th "Status Icon" at bounding box center [529, 50] width 294 height 10
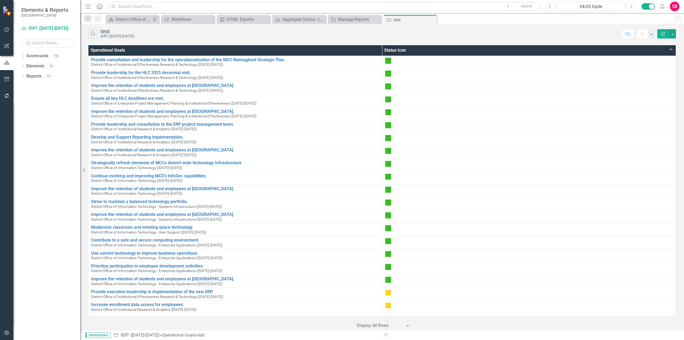
drag, startPoint x: 295, startPoint y: 41, endPoint x: 316, endPoint y: 32, distance: 23.3
click at [296, 41] on div "Search test IERT (2024-2025) Comment Favorite Edit Report Operational Goals Sta…" at bounding box center [382, 177] width 604 height 306
click at [300, 18] on div "Aggregate Status - IERT" at bounding box center [299, 19] width 35 height 7
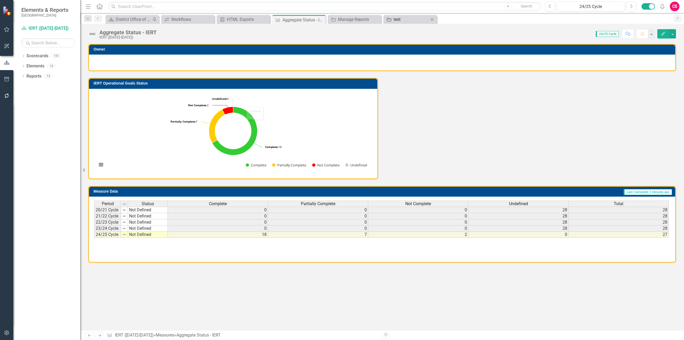
click at [421, 21] on div "test" at bounding box center [411, 19] width 35 height 7
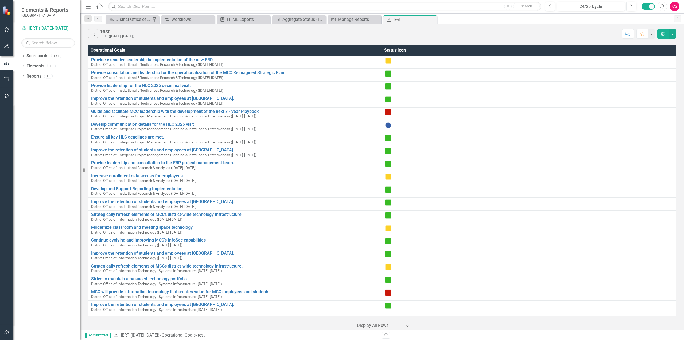
click at [409, 49] on th "Status Icon" at bounding box center [529, 50] width 294 height 10
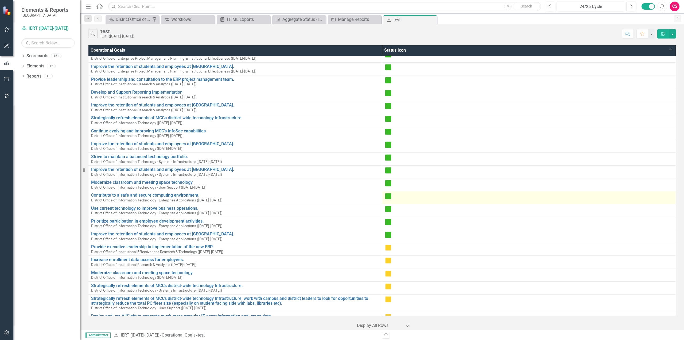
scroll to position [106, 0]
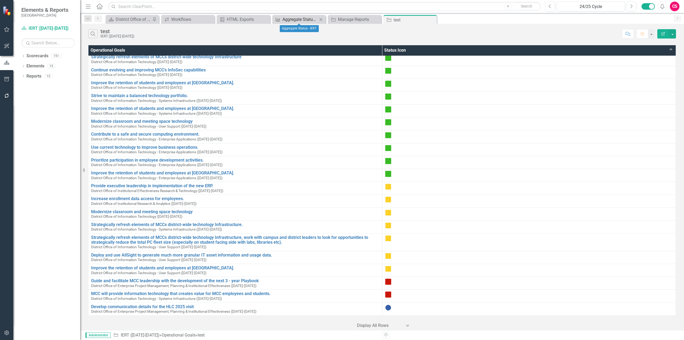
click at [302, 20] on div "Aggregate Status - IERT" at bounding box center [299, 19] width 35 height 7
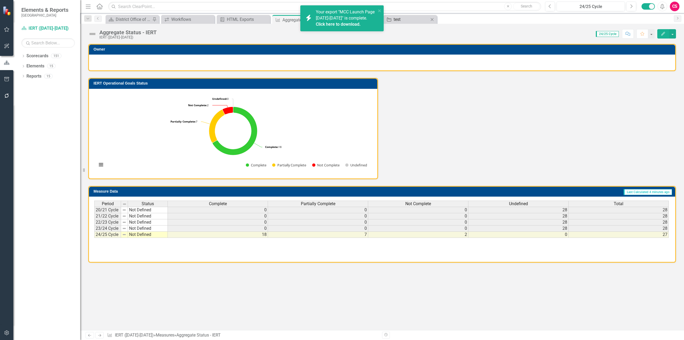
click at [421, 20] on div "test" at bounding box center [411, 19] width 35 height 7
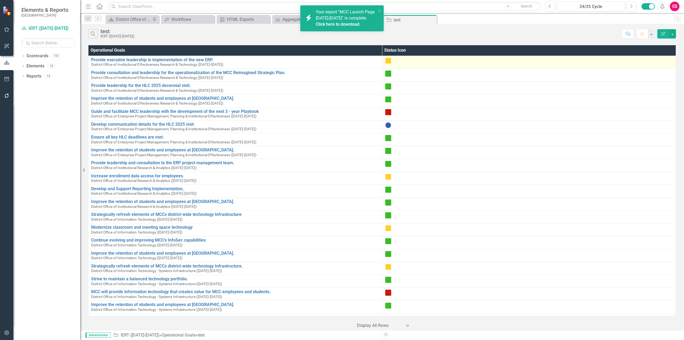
click at [407, 59] on div at bounding box center [529, 60] width 288 height 6
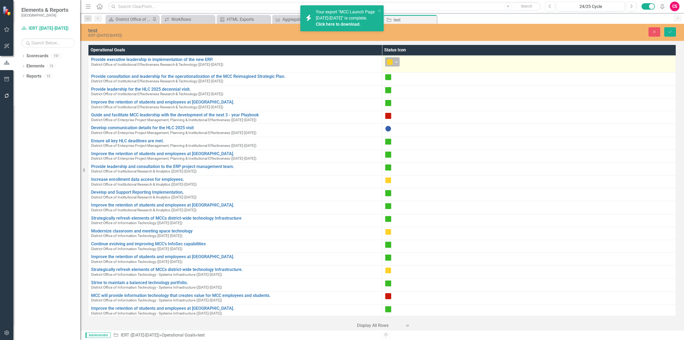
click at [396, 62] on icon at bounding box center [396, 62] width 3 height 2
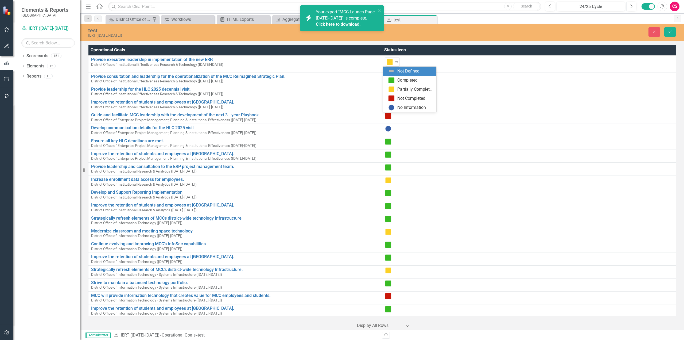
click at [390, 73] on img at bounding box center [391, 71] width 6 height 6
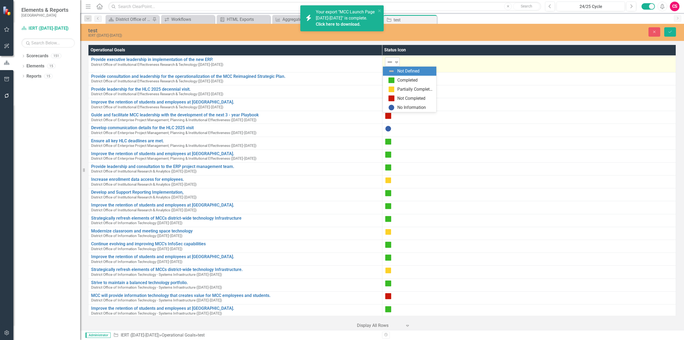
click at [394, 63] on icon "Expand" at bounding box center [396, 62] width 5 height 4
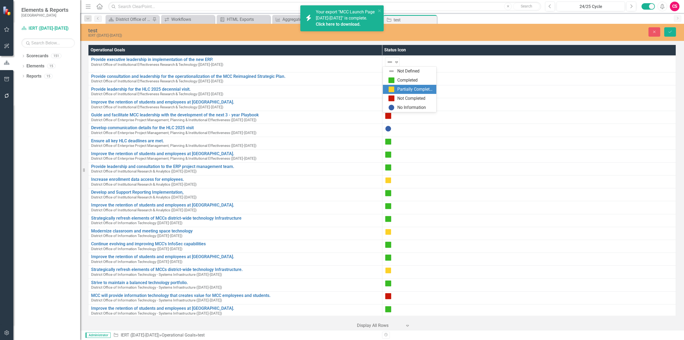
click at [396, 90] on div "Partially Completed" at bounding box center [410, 89] width 45 height 6
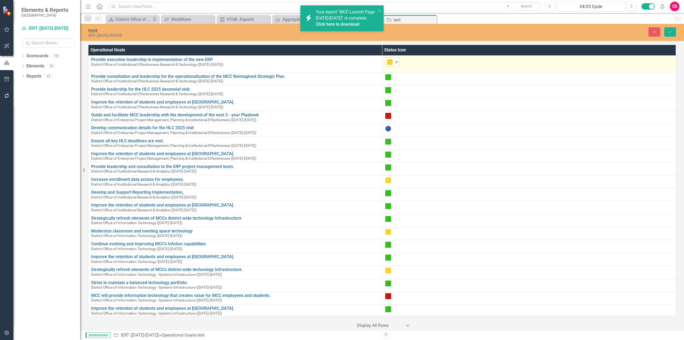
click at [392, 61] on div "Partially Completed" at bounding box center [390, 61] width 8 height 7
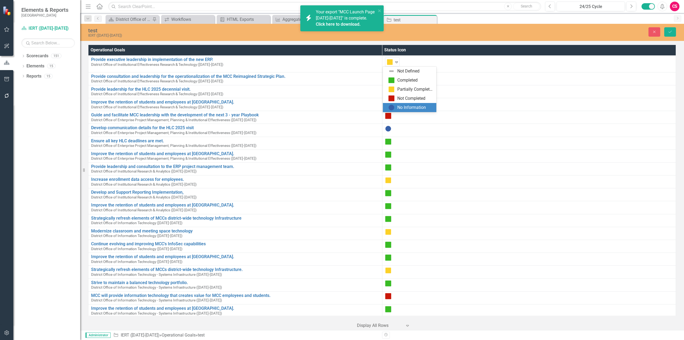
click at [400, 104] on div "No Information" at bounding box center [411, 107] width 29 height 6
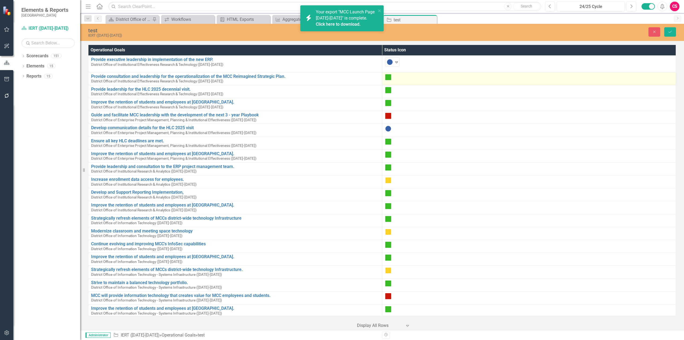
click at [400, 79] on div at bounding box center [529, 77] width 288 height 6
click at [400, 78] on div at bounding box center [529, 77] width 288 height 6
click at [400, 79] on div at bounding box center [529, 77] width 288 height 6
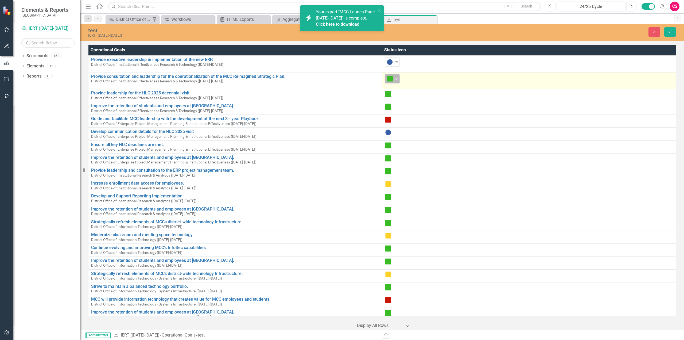
click at [394, 80] on icon "Expand" at bounding box center [396, 78] width 5 height 4
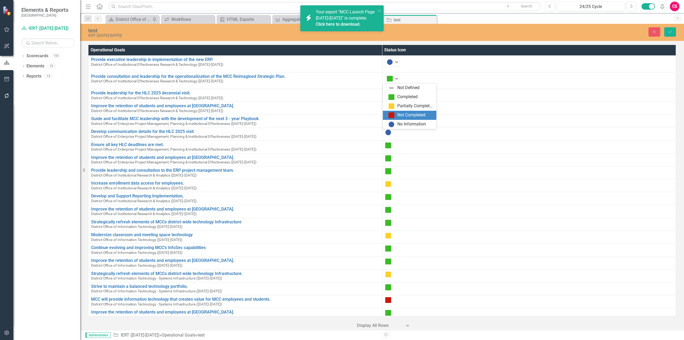
click at [393, 115] on img at bounding box center [391, 115] width 6 height 6
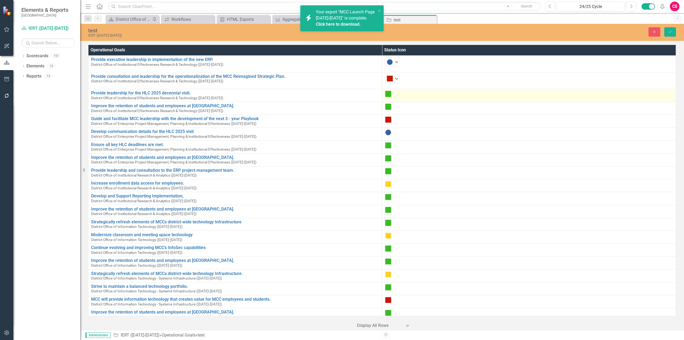
click at [390, 95] on div at bounding box center [529, 94] width 288 height 6
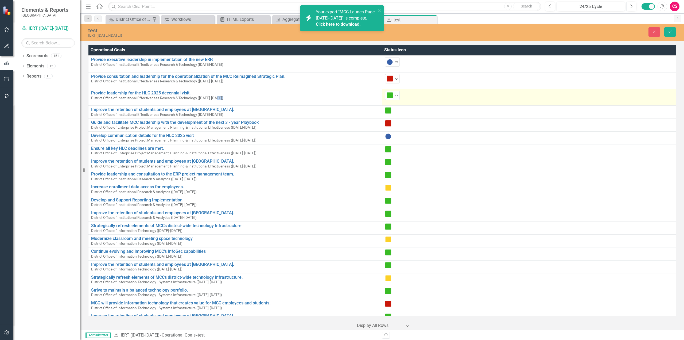
click at [390, 95] on img at bounding box center [390, 95] width 6 height 6
click at [394, 128] on div "Not Completed" at bounding box center [409, 131] width 53 height 9
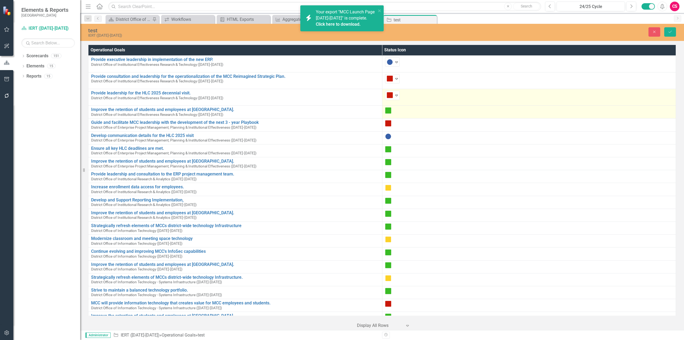
click at [390, 114] on div at bounding box center [529, 110] width 288 height 6
click at [390, 113] on div at bounding box center [529, 110] width 288 height 6
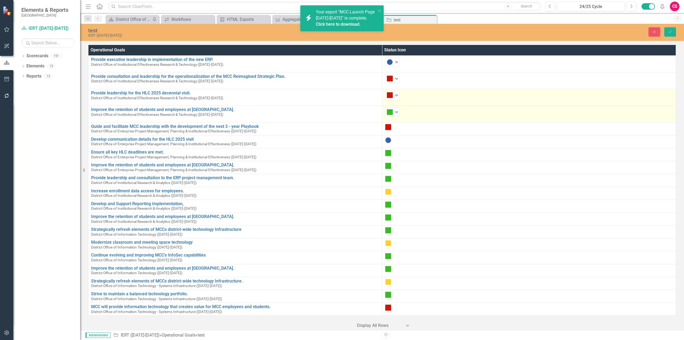
click at [390, 113] on img at bounding box center [390, 112] width 6 height 6
click at [398, 147] on div "Not Completed" at bounding box center [411, 148] width 28 height 6
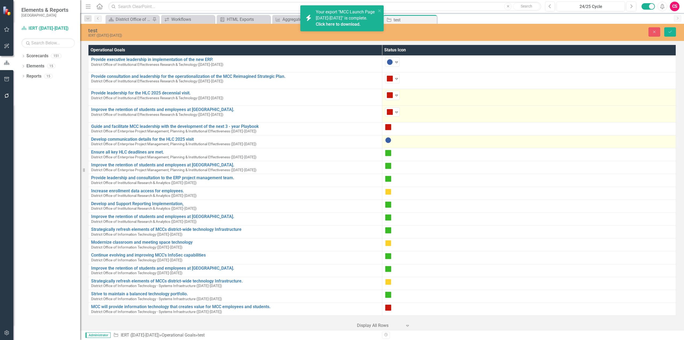
click at [385, 139] on img at bounding box center [388, 140] width 6 height 6
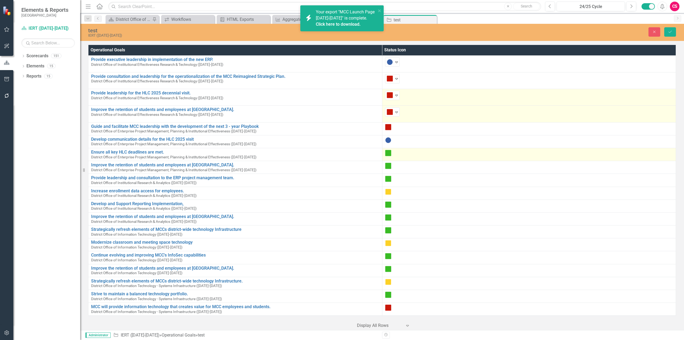
click at [383, 151] on td at bounding box center [529, 154] width 294 height 13
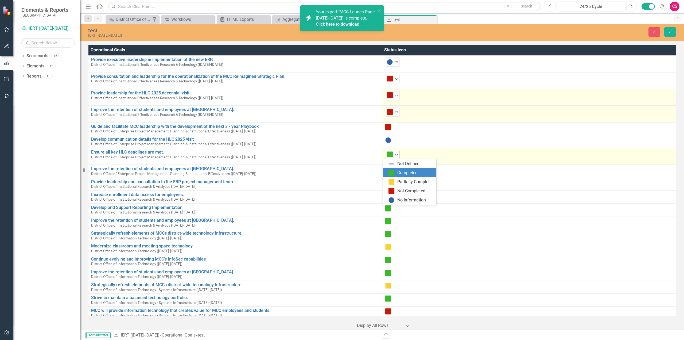
click at [386, 153] on div "Completed" at bounding box center [390, 153] width 8 height 7
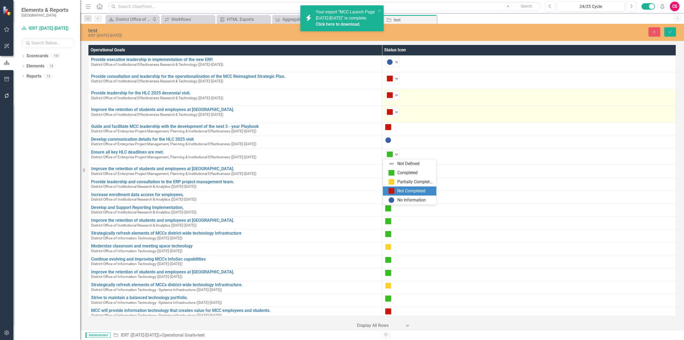
click at [393, 191] on img at bounding box center [391, 191] width 6 height 6
click at [666, 31] on button "Save" at bounding box center [670, 31] width 12 height 9
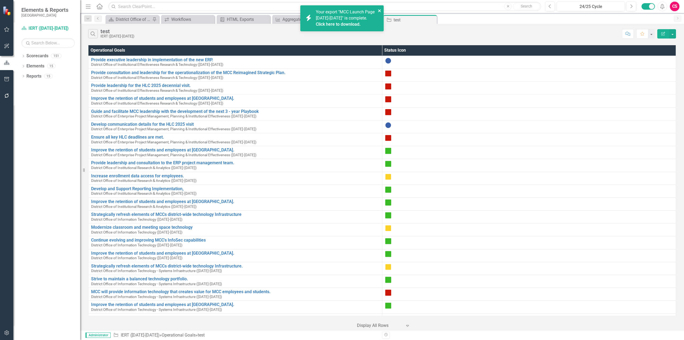
click at [378, 12] on icon "close" at bounding box center [380, 11] width 4 height 4
click at [304, 13] on div "Menu Home Search Close Search Previous 24/25 Cycle Next Alerts CS User Edit Pro…" at bounding box center [382, 6] width 604 height 13
click at [300, 17] on div "Aggregate Status - IERT" at bounding box center [299, 19] width 35 height 7
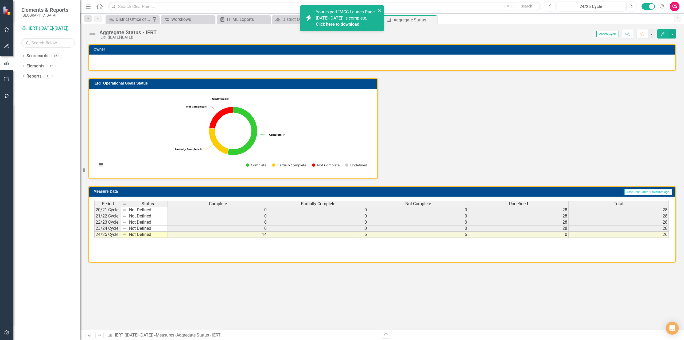
click at [381, 13] on icon "close" at bounding box center [380, 11] width 4 height 4
click at [8, 334] on icon "button" at bounding box center [7, 332] width 6 height 4
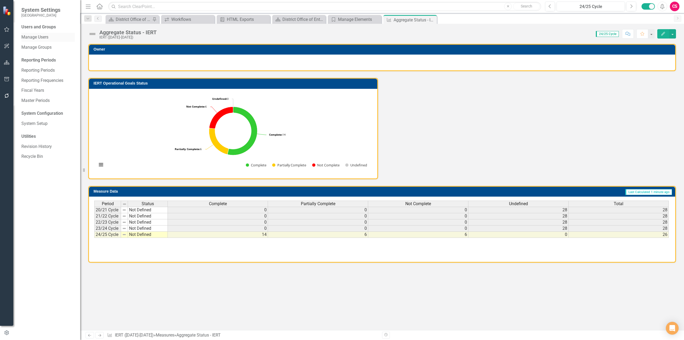
click at [45, 40] on link "Manage Users" at bounding box center [47, 37] width 53 height 6
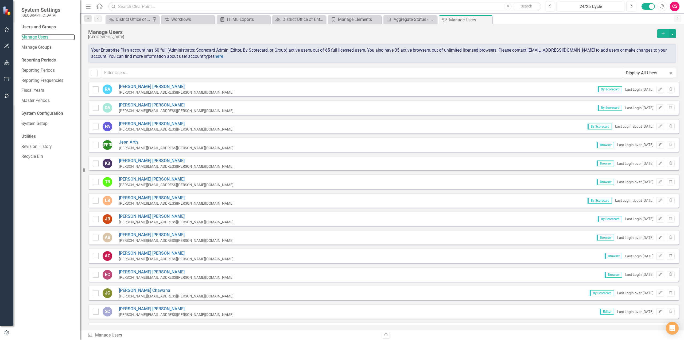
checkbox input "false"
click at [153, 71] on input "text" at bounding box center [361, 73] width 521 height 10
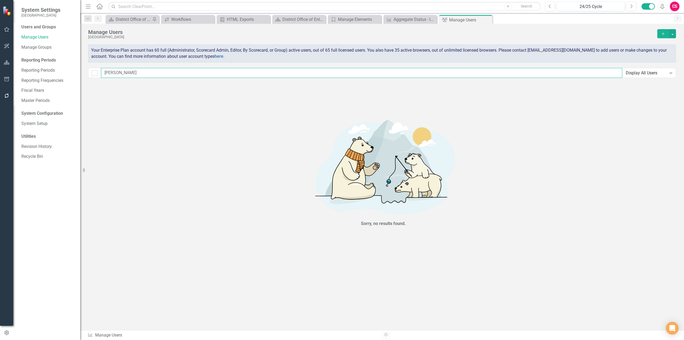
type input "[PERSON_NAME]"
click at [639, 66] on div "Manage Users [GEOGRAPHIC_DATA] Add Your Enterprise Plan account has 60 full (Ad…" at bounding box center [382, 53] width 604 height 58
click at [639, 72] on div "Display All Users" at bounding box center [646, 73] width 41 height 6
click at [641, 92] on div "Administrators" at bounding box center [650, 91] width 45 height 6
drag, startPoint x: 143, startPoint y: 71, endPoint x: 76, endPoint y: 79, distance: 67.0
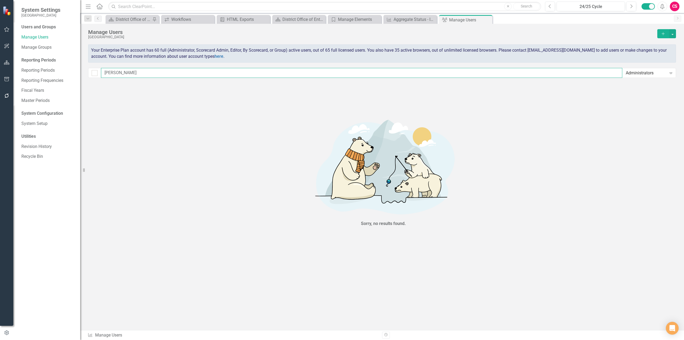
click at [76, 79] on div "System Settings Metropolitan Community College Users and Groups Manage Users Ma…" at bounding box center [342, 170] width 684 height 340
drag, startPoint x: 167, startPoint y: 161, endPoint x: 92, endPoint y: 139, distance: 78.0
click at [167, 161] on div "Sorry, no results found." at bounding box center [383, 171] width 591 height 178
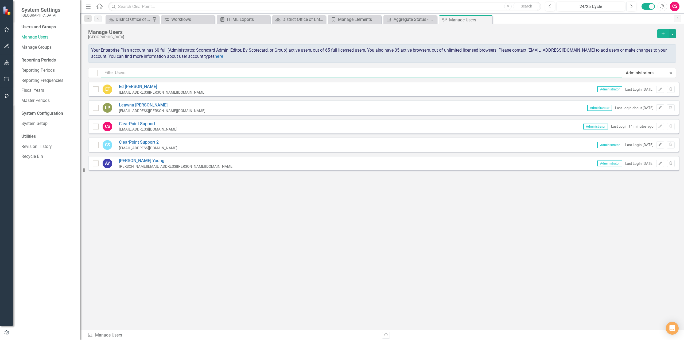
checkbox input "false"
click at [129, 84] on link "[PERSON_NAME]" at bounding box center [162, 87] width 87 height 6
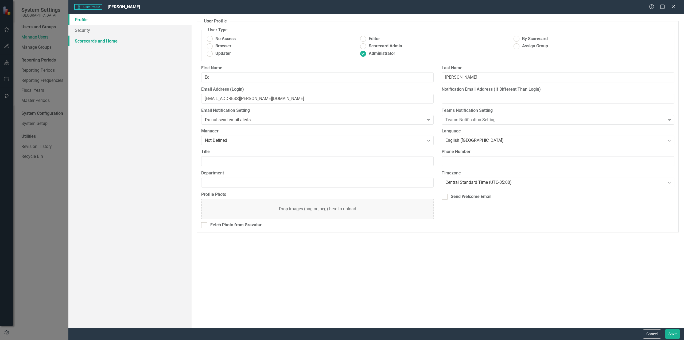
click at [99, 36] on link "Scorecards and Home" at bounding box center [129, 41] width 123 height 11
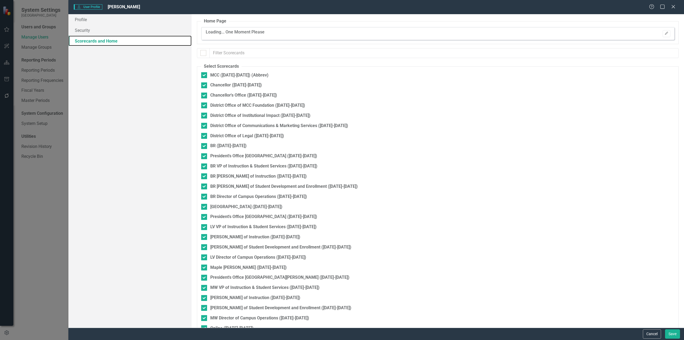
checkbox input "true"
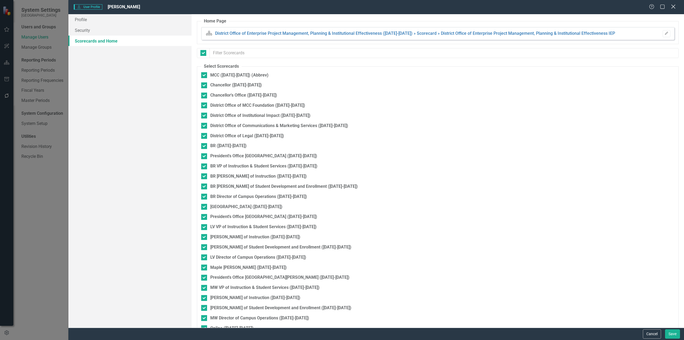
click at [673, 8] on icon "Close" at bounding box center [673, 6] width 7 height 5
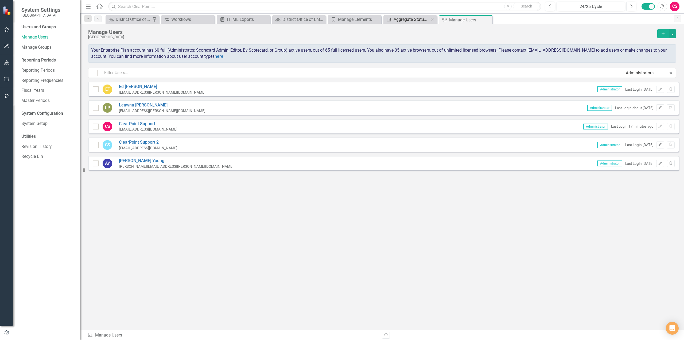
click at [400, 21] on div "Aggregate Status - IERT" at bounding box center [411, 19] width 35 height 7
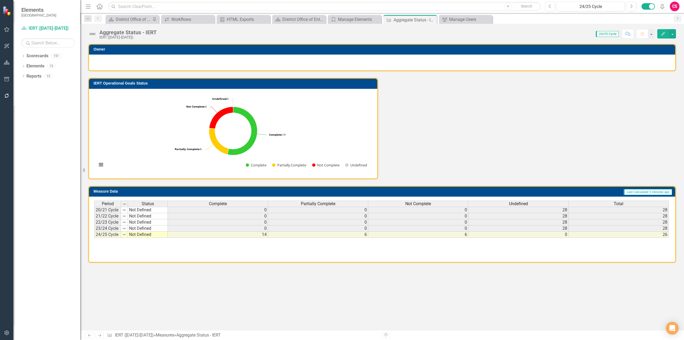
click at [191, 200] on th "Complete" at bounding box center [218, 203] width 100 height 6
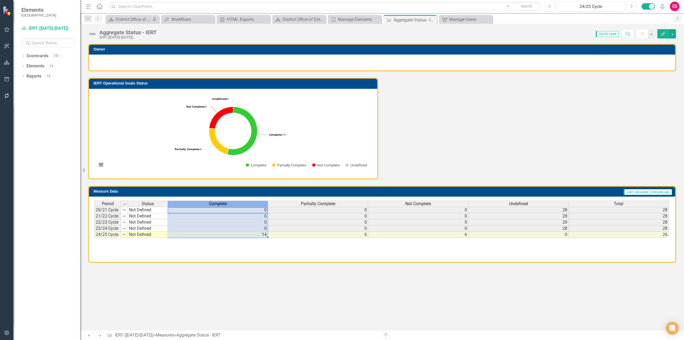
click at [191, 200] on th "Complete" at bounding box center [218, 203] width 100 height 6
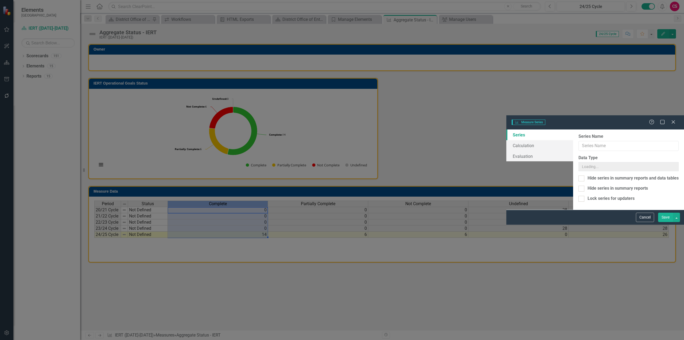
click at [155, 28] on div "Measure Series Measure Series Help Maximize Close Series Calculation Evaluation…" at bounding box center [342, 170] width 684 height 340
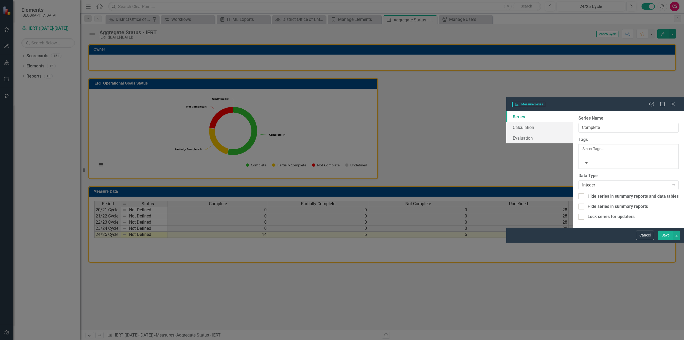
type input "Complete"
click at [506, 122] on link "Calculation" at bounding box center [539, 127] width 67 height 11
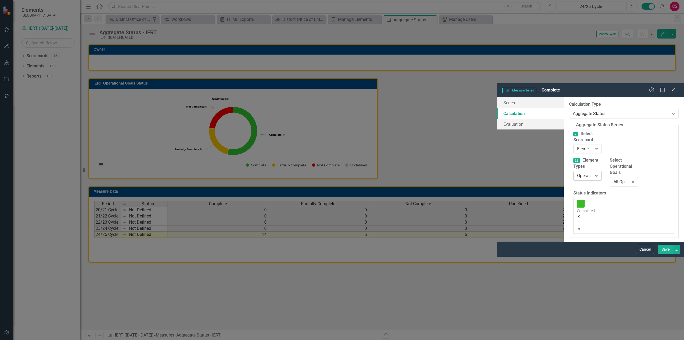
click at [577, 173] on div "Operational Goal" at bounding box center [584, 176] width 15 height 6
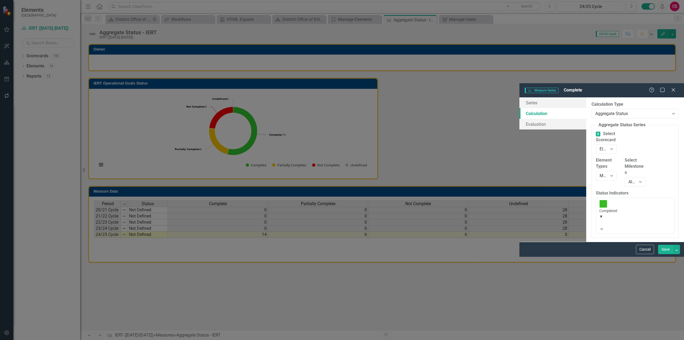
drag, startPoint x: 327, startPoint y: 150, endPoint x: 469, endPoint y: 207, distance: 152.6
click at [586, 151] on div "By default, series in ClearPoint are not calculated. So, if you leave the form …" at bounding box center [635, 169] width 98 height 144
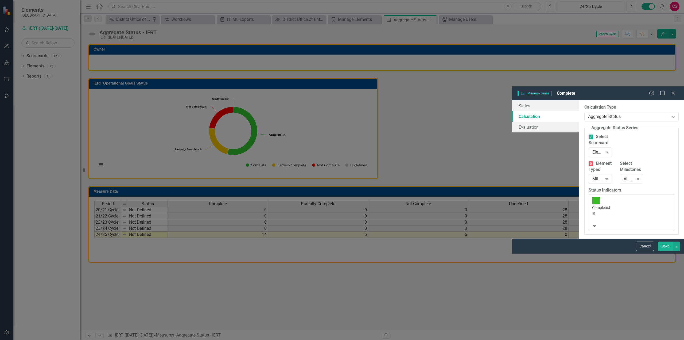
click at [650, 253] on div "Cancel Save" at bounding box center [598, 245] width 172 height 15
click at [647, 251] on button "Cancel" at bounding box center [645, 245] width 18 height 9
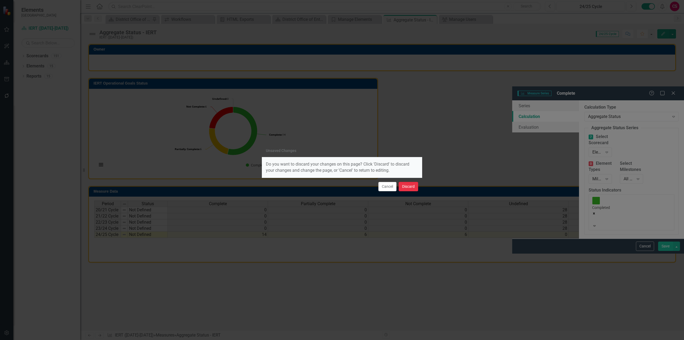
drag, startPoint x: 408, startPoint y: 189, endPoint x: 410, endPoint y: 191, distance: 3.0
click at [410, 191] on button "Discard" at bounding box center [409, 186] width 20 height 9
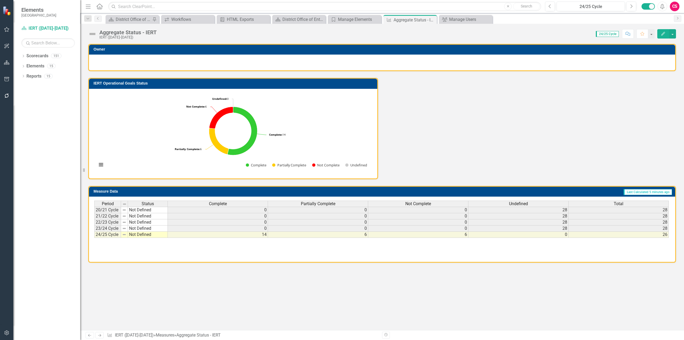
click at [388, 299] on div "Owner IERT Operational Goals Status Chart Pie chart with 4 slices. IERT Operati…" at bounding box center [382, 187] width 604 height 286
click at [36, 67] on link "Elements" at bounding box center [35, 66] width 18 height 6
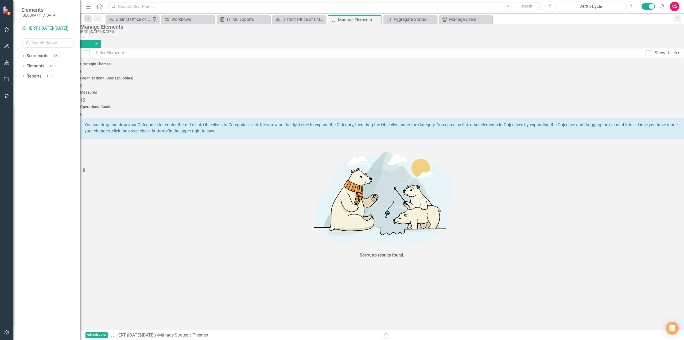
click at [10, 331] on button "button" at bounding box center [7, 332] width 12 height 11
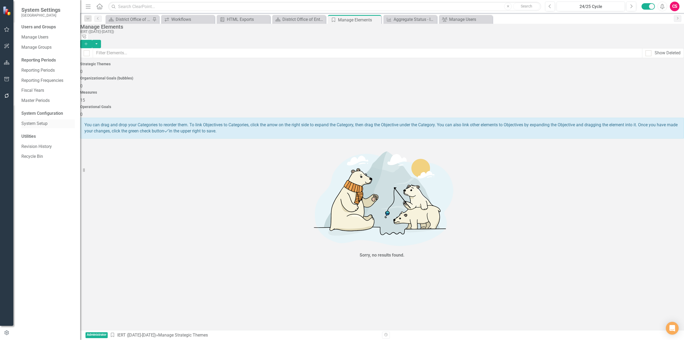
click at [36, 121] on link "System Setup" at bounding box center [47, 124] width 53 height 6
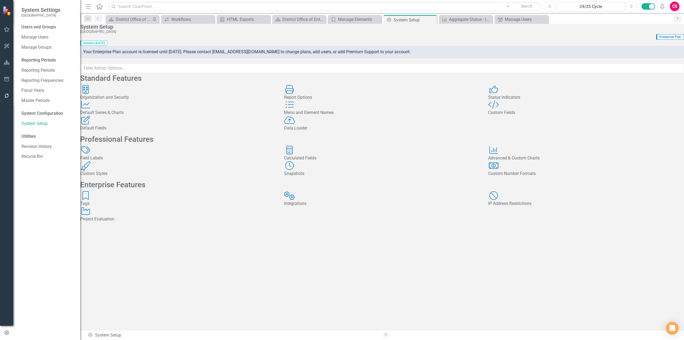
click at [311, 100] on div "Report Options" at bounding box center [382, 97] width 196 height 6
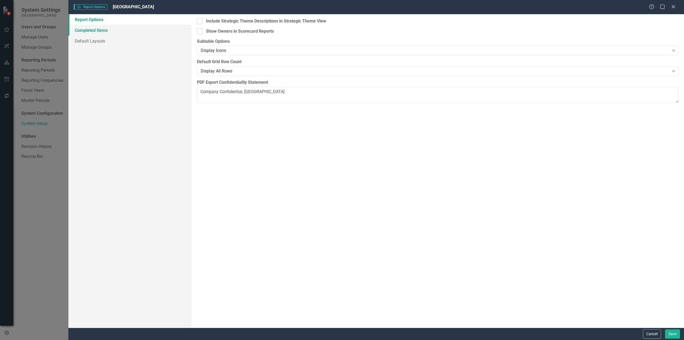
click at [129, 35] on link "Completed Items" at bounding box center [129, 30] width 123 height 11
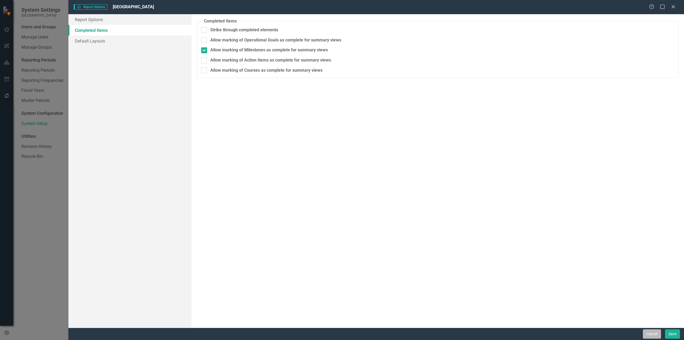
click at [649, 334] on button "Cancel" at bounding box center [652, 333] width 18 height 9
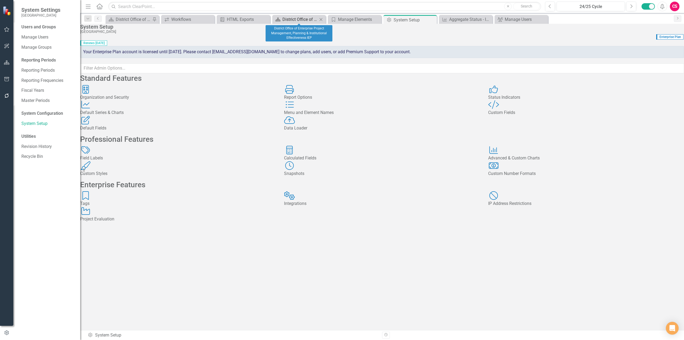
click at [275, 22] on div "Scorecard" at bounding box center [277, 19] width 7 height 7
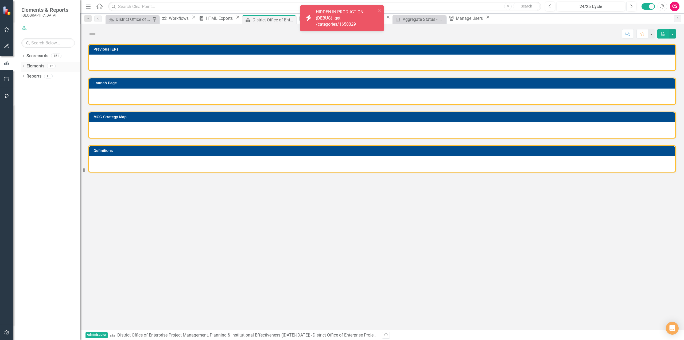
click at [33, 66] on link "Elements" at bounding box center [35, 66] width 18 height 6
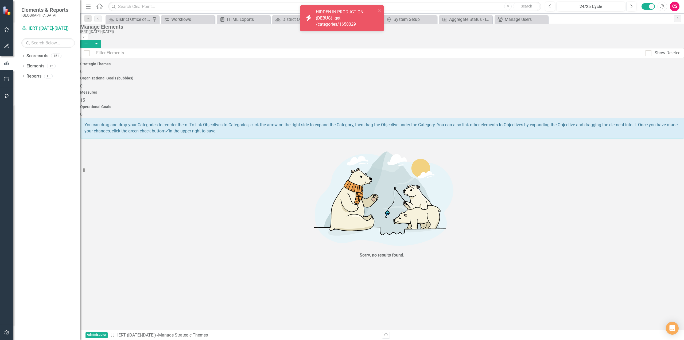
click at [478, 90] on div "Measures 15" at bounding box center [382, 96] width 604 height 13
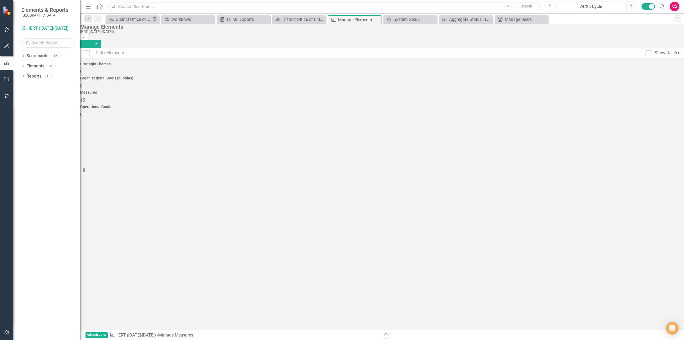
click at [569, 105] on div "Operational Goals 0" at bounding box center [382, 111] width 604 height 13
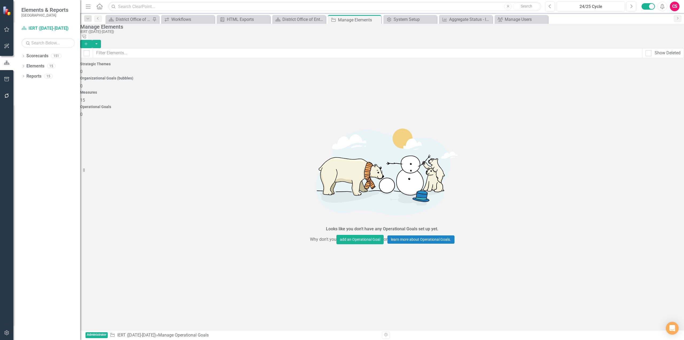
click at [88, 42] on icon "Add" at bounding box center [86, 44] width 5 height 4
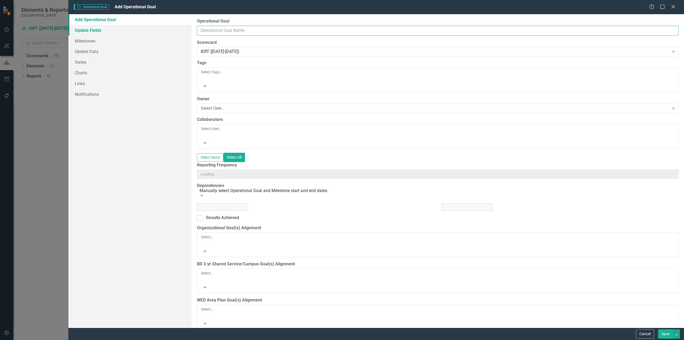
click at [250, 33] on input "Operational Goal" at bounding box center [438, 31] width 482 height 10
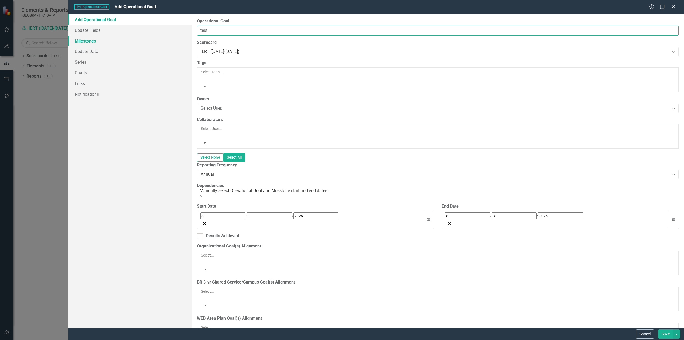
type input "test"
click at [131, 45] on link "Milestones" at bounding box center [129, 41] width 123 height 11
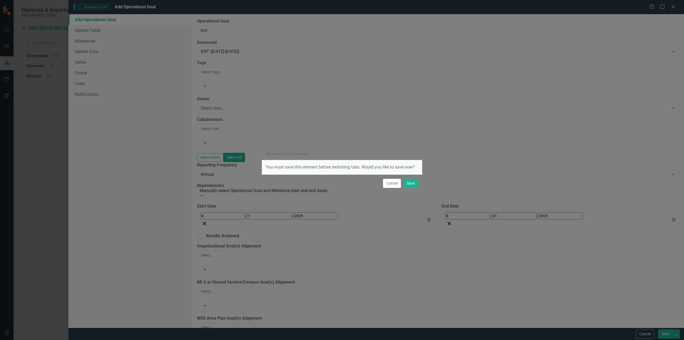
click at [405, 189] on div "Cancel Save" at bounding box center [342, 183] width 160 height 18
click at [405, 185] on button "Save" at bounding box center [410, 183] width 15 height 9
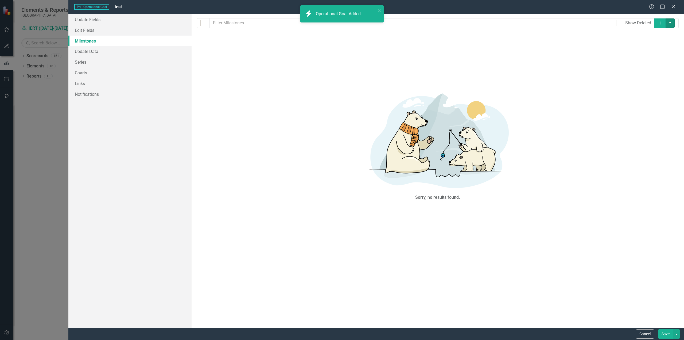
click at [674, 26] on button "button" at bounding box center [670, 22] width 9 height 9
click at [667, 38] on link "Milestone Add Milestone" at bounding box center [657, 33] width 42 height 10
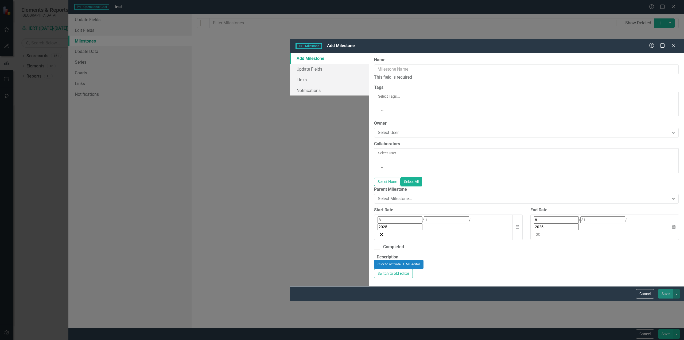
click at [670, 43] on div "Help Maximize Close" at bounding box center [664, 46] width 30 height 6
click at [671, 43] on icon "Close" at bounding box center [673, 45] width 7 height 5
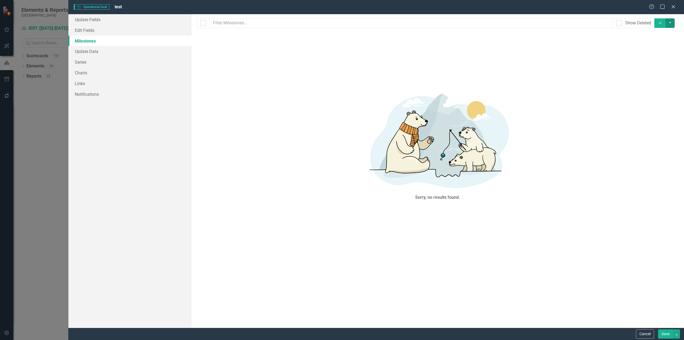
click at [673, 25] on button "button" at bounding box center [670, 22] width 9 height 9
click at [662, 43] on link "Add Multiple Add Multiple" at bounding box center [657, 43] width 42 height 10
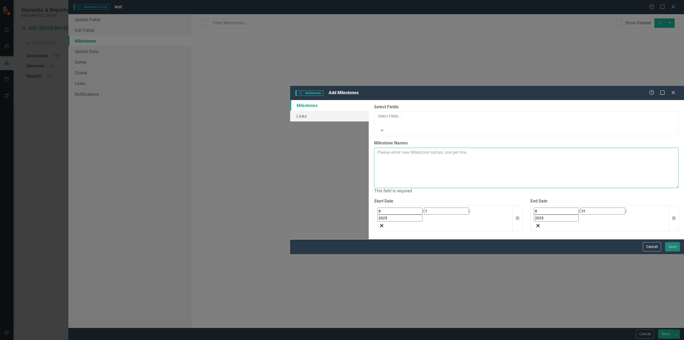
click at [389, 148] on textarea "Milestone Names" at bounding box center [526, 168] width 305 height 40
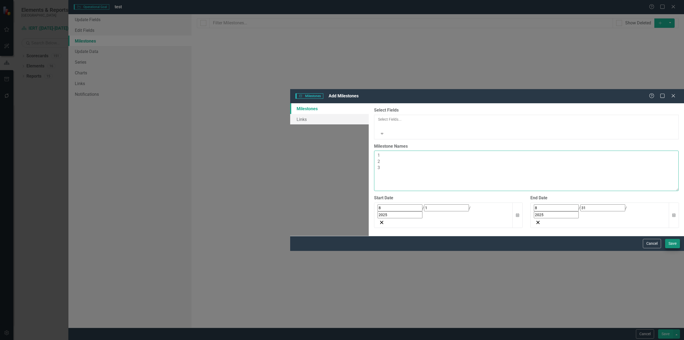
type textarea "1 2 3"
click at [676, 248] on button "Save" at bounding box center [672, 243] width 15 height 9
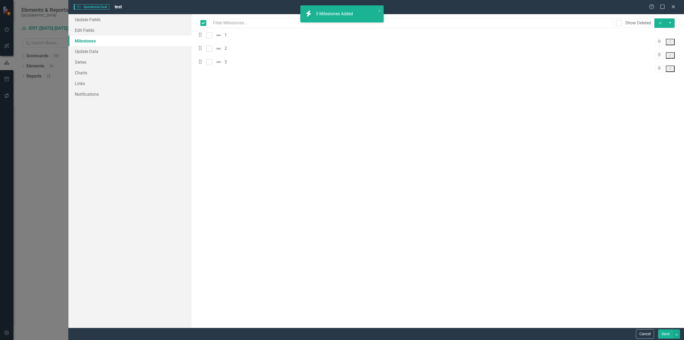
click at [662, 336] on button "Save" at bounding box center [665, 333] width 15 height 9
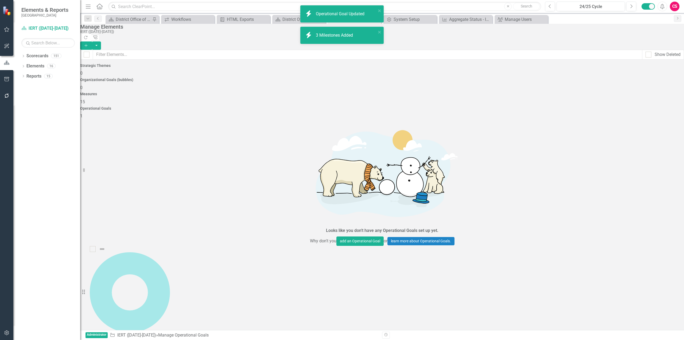
click at [97, 332] on link "test" at bounding box center [93, 334] width 7 height 5
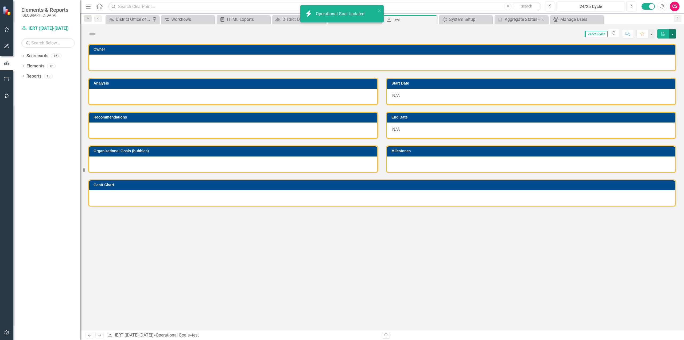
click at [674, 37] on button "button" at bounding box center [672, 33] width 7 height 9
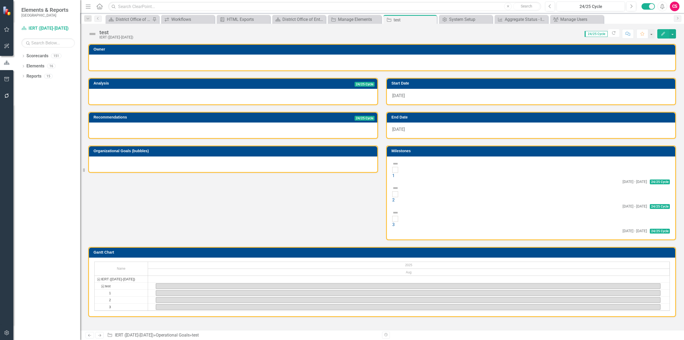
click at [513, 87] on td "Start Date" at bounding box center [532, 84] width 281 height 8
click at [463, 21] on div "System Setup" at bounding box center [466, 19] width 35 height 7
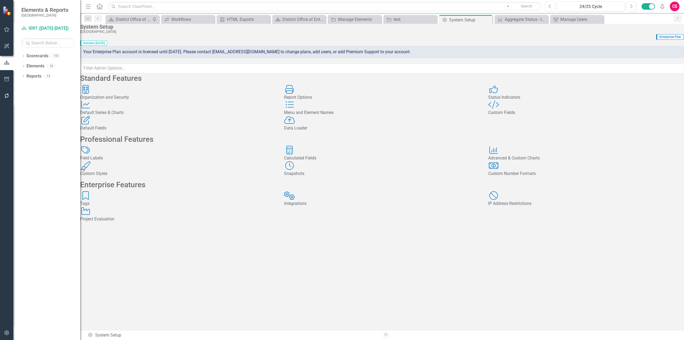
click at [322, 100] on div "Report Options Report Options" at bounding box center [382, 93] width 196 height 16
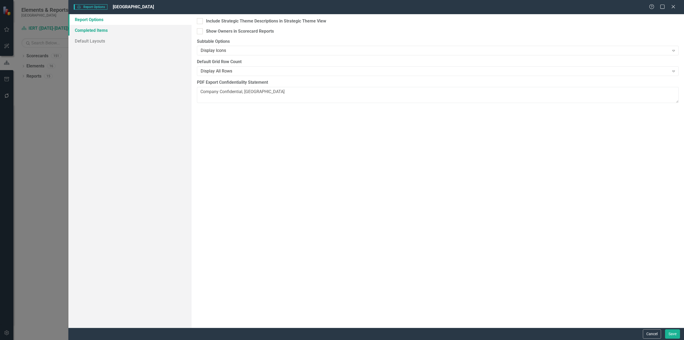
click at [184, 33] on link "Completed Items" at bounding box center [129, 30] width 123 height 11
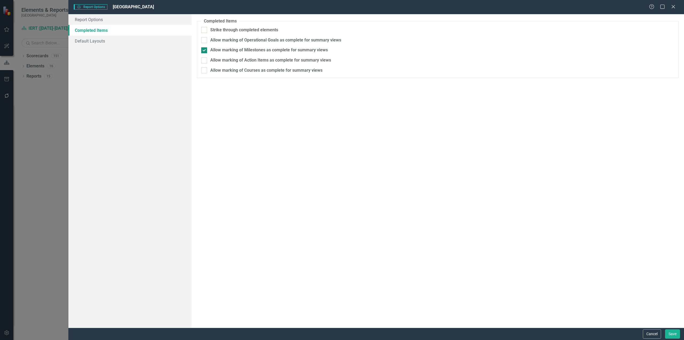
click at [274, 53] on div "Allow marking of Milestones as complete for summary views" at bounding box center [269, 50] width 118 height 6
click at [205, 51] on input "Allow marking of Milestones as complete for summary views" at bounding box center [202, 48] width 3 height 3
checkbox input "false"
click at [674, 334] on button "Save" at bounding box center [672, 333] width 15 height 9
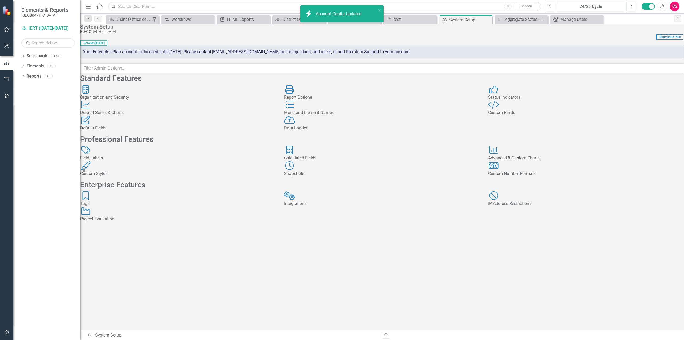
click at [420, 15] on div "Dropdown Search Scorecard District Office of Procurement Services IEP Pin Workf…" at bounding box center [382, 18] width 604 height 11
click at [413, 20] on div "test" at bounding box center [411, 19] width 35 height 7
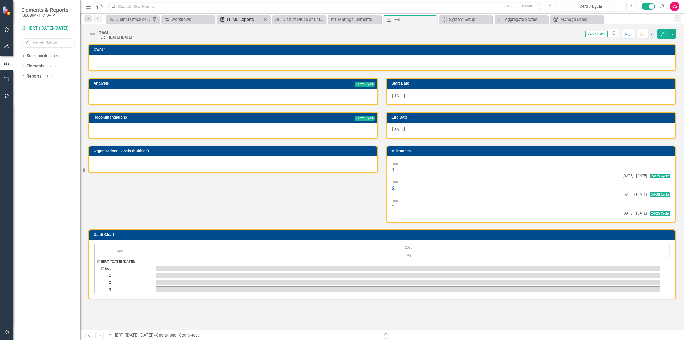
click at [246, 17] on div "HTML Exports" at bounding box center [244, 19] width 35 height 7
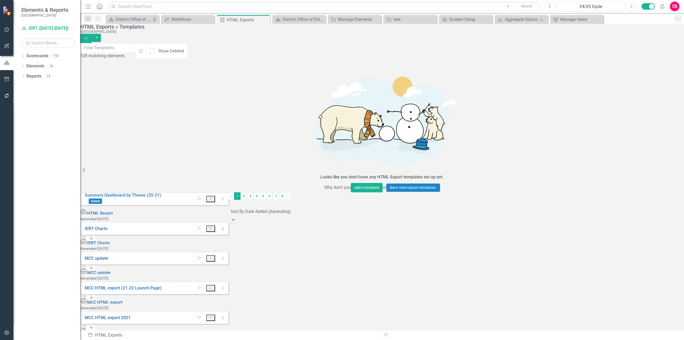
click at [215, 196] on button "Dropdown Menu" at bounding box center [210, 199] width 9 height 7
click at [637, 97] on link "Edit Edit Template" at bounding box center [638, 96] width 49 height 10
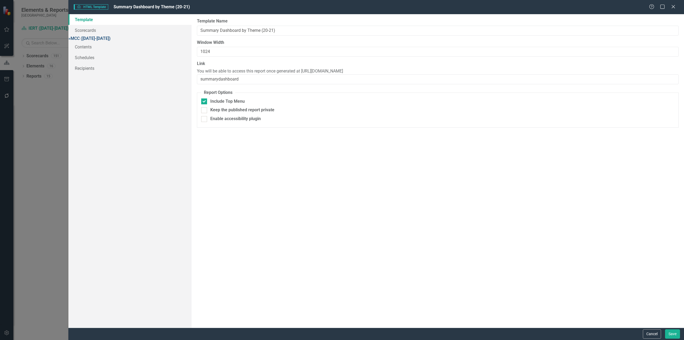
click at [111, 41] on link "» MCC (2020-2021)" at bounding box center [89, 38] width 42 height 5
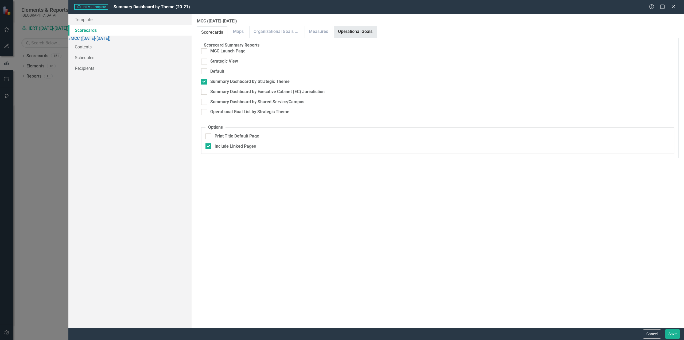
click at [343, 26] on link "Operational Goals" at bounding box center [355, 31] width 42 height 11
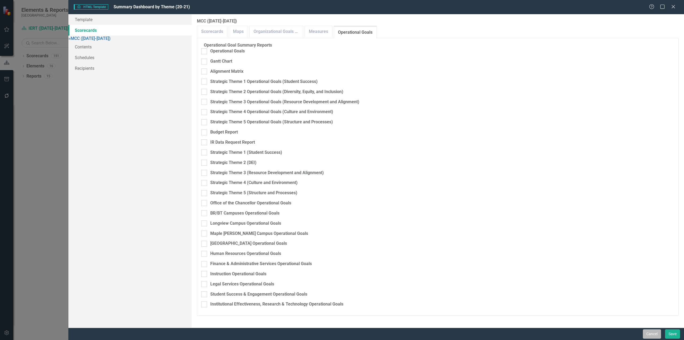
click at [652, 336] on button "Cancel" at bounding box center [652, 333] width 18 height 9
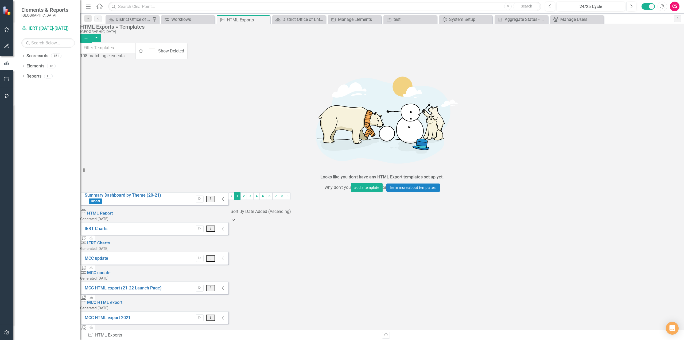
click at [3, 76] on button "button" at bounding box center [7, 79] width 12 height 11
click at [7, 92] on button "button" at bounding box center [7, 95] width 12 height 11
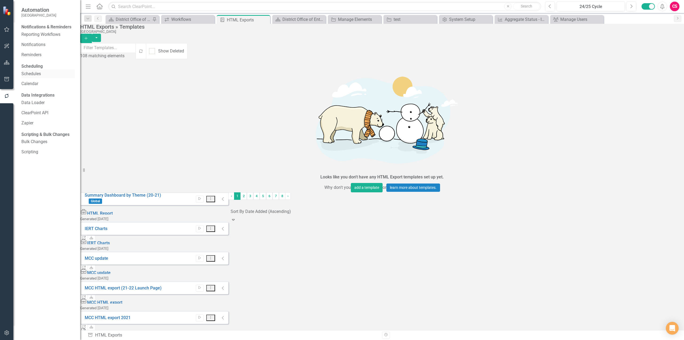
click at [32, 77] on link "Schedules" at bounding box center [47, 74] width 53 height 6
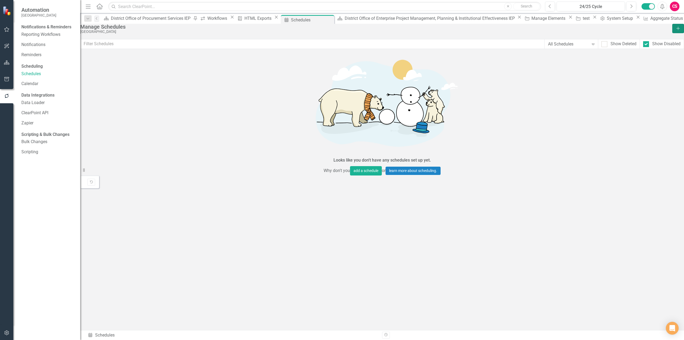
click at [672, 33] on button "Add" at bounding box center [678, 28] width 12 height 9
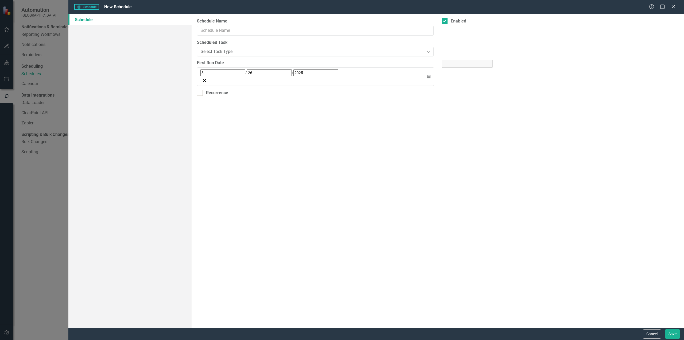
select select "pm"
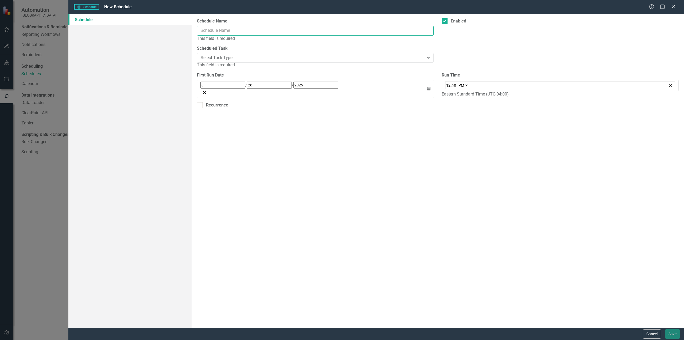
click at [257, 26] on input "Schedule Name" at bounding box center [315, 31] width 237 height 10
type input "t34g3"
click at [231, 52] on div "Select Task Type" at bounding box center [313, 52] width 224 height 6
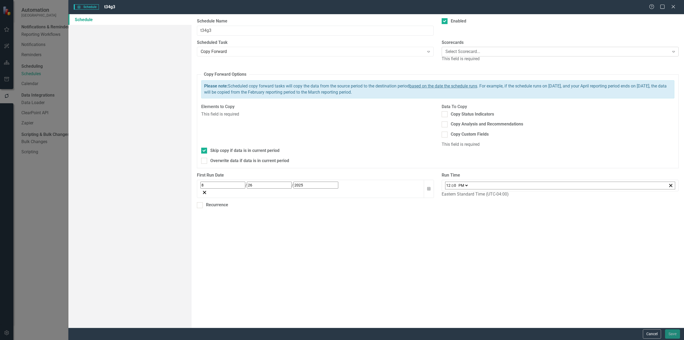
click at [498, 48] on div "Select Scorecard... Expand" at bounding box center [560, 52] width 237 height 10
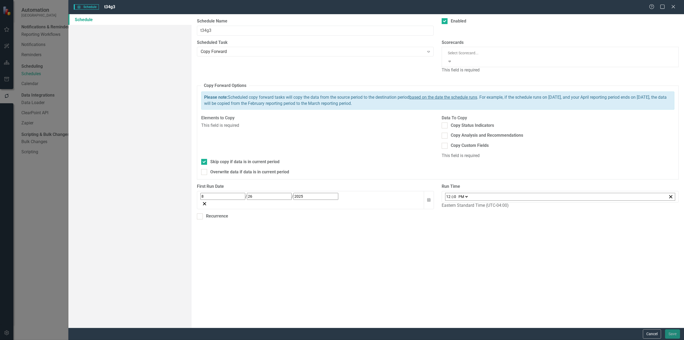
click at [486, 339] on div "MCC ([DATE]-[DATE])" at bounding box center [342, 344] width 684 height 9
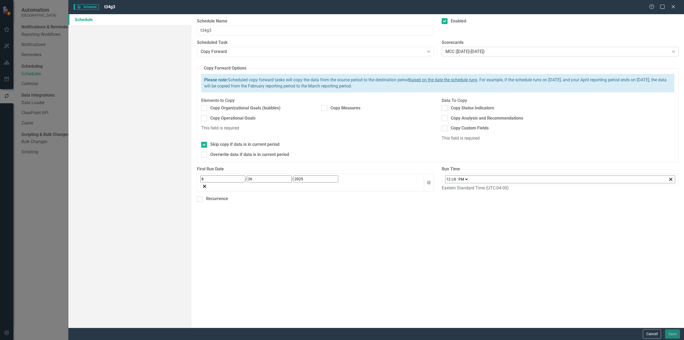
click at [480, 56] on div "MCC (2025-2026) Expand" at bounding box center [560, 52] width 237 height 10
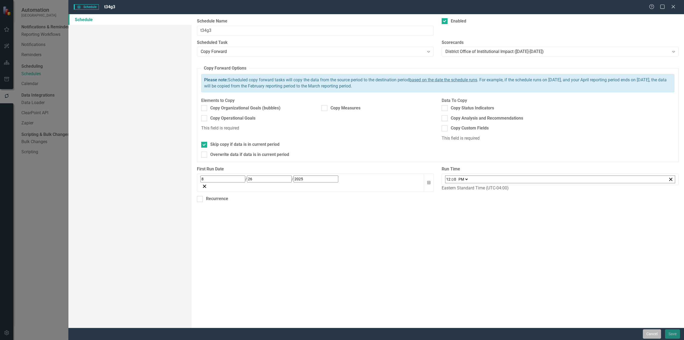
drag, startPoint x: 656, startPoint y: 332, endPoint x: 652, endPoint y: 335, distance: 5.2
click at [652, 335] on button "Cancel" at bounding box center [652, 333] width 18 height 9
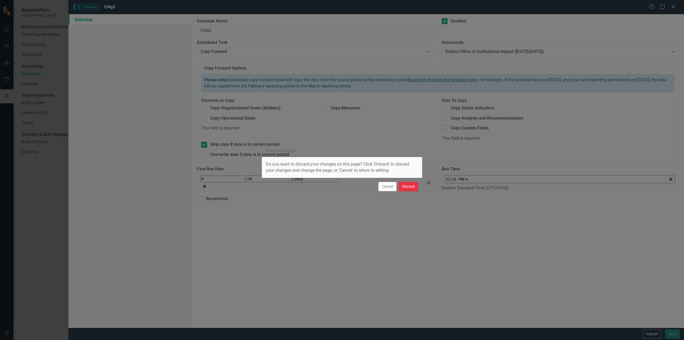
click at [402, 187] on button "Discard" at bounding box center [409, 186] width 20 height 9
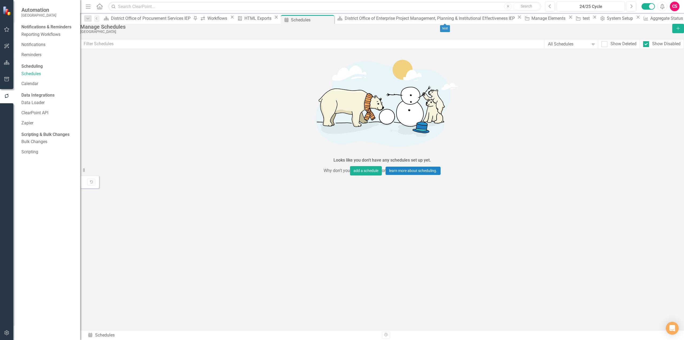
drag, startPoint x: 463, startPoint y: 18, endPoint x: 468, endPoint y: 28, distance: 11.7
click at [592, 18] on icon "Close" at bounding box center [594, 17] width 5 height 4
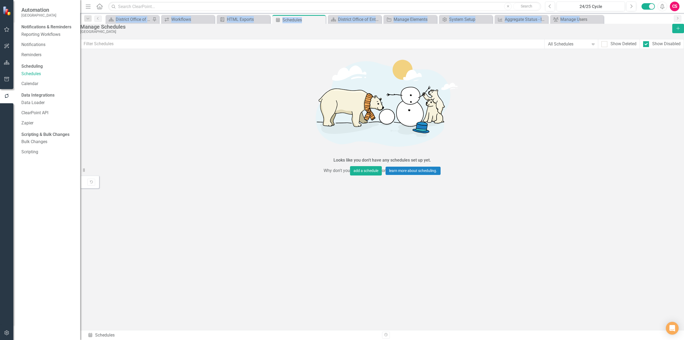
drag, startPoint x: 579, startPoint y: 14, endPoint x: 580, endPoint y: 12, distance: 2.8
click at [580, 12] on div "Menu Home Search Close Search Previous 24/25 Cycle Next Alerts CS User Edit Pro…" at bounding box center [382, 170] width 604 height 340
click at [575, 20] on div "Manage Users" at bounding box center [577, 19] width 35 height 7
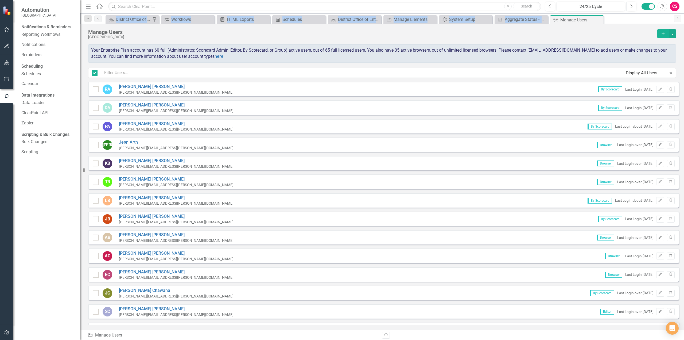
checkbox input "false"
click at [11, 64] on button "button" at bounding box center [7, 62] width 12 height 11
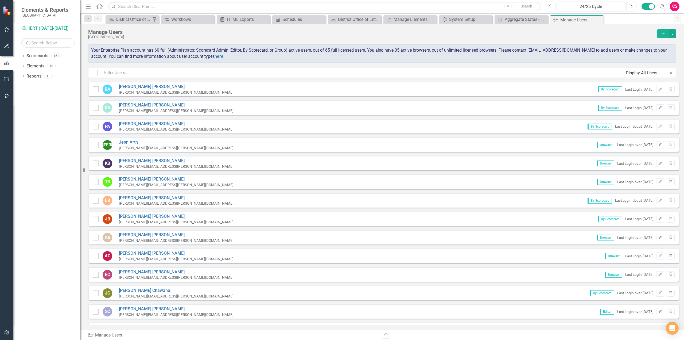
click at [162, 34] on div "Manage Users" at bounding box center [371, 32] width 567 height 6
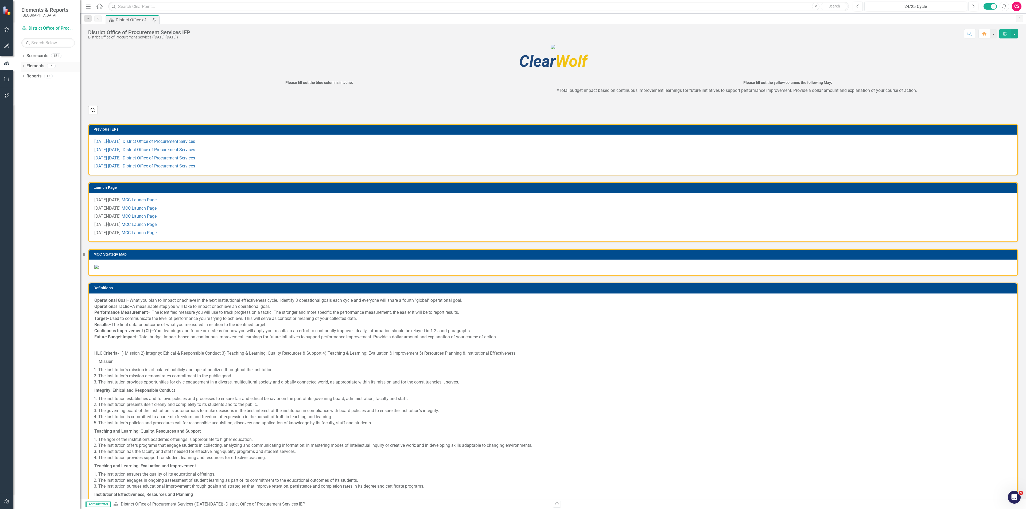
click at [43, 65] on link "Elements" at bounding box center [35, 66] width 18 height 6
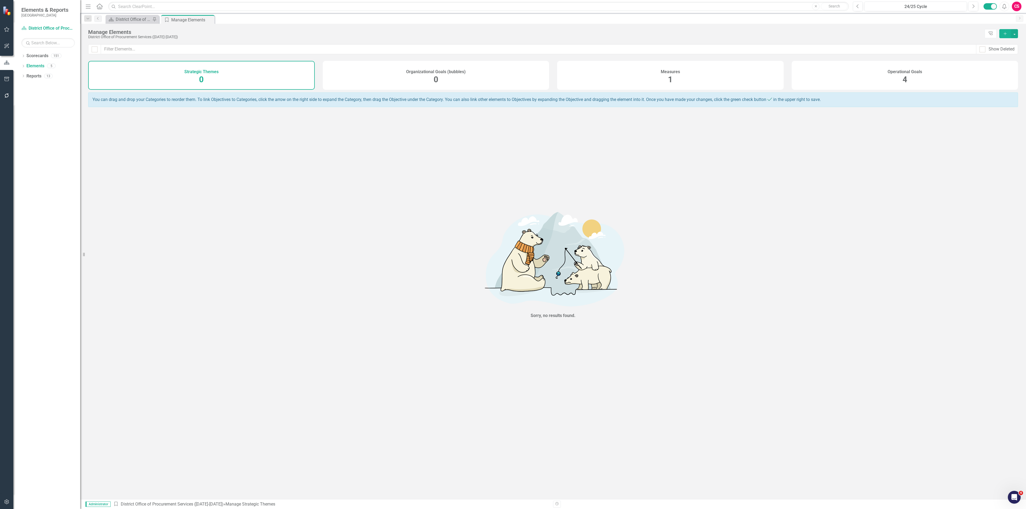
click at [935, 72] on div "Operational Goals 4" at bounding box center [905, 75] width 227 height 29
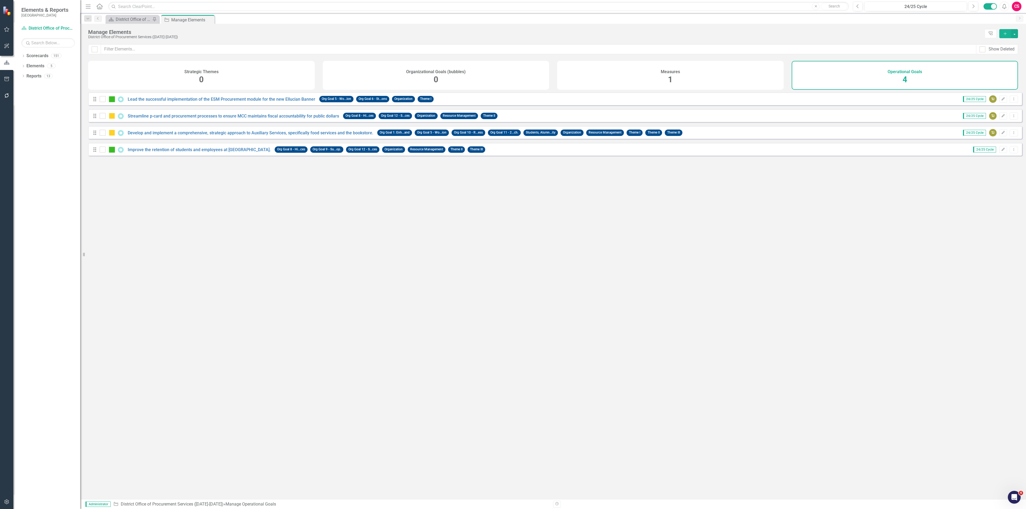
click at [1003, 36] on icon "Add" at bounding box center [1005, 34] width 5 height 4
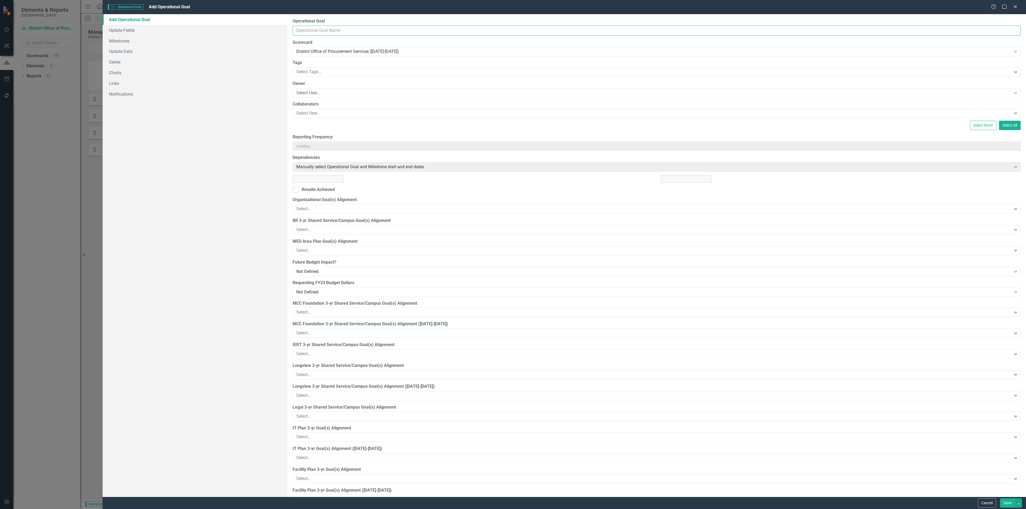
drag, startPoint x: 422, startPoint y: 30, endPoint x: 422, endPoint y: 22, distance: 7.8
click at [422, 30] on input "Operational Goal" at bounding box center [657, 31] width 728 height 10
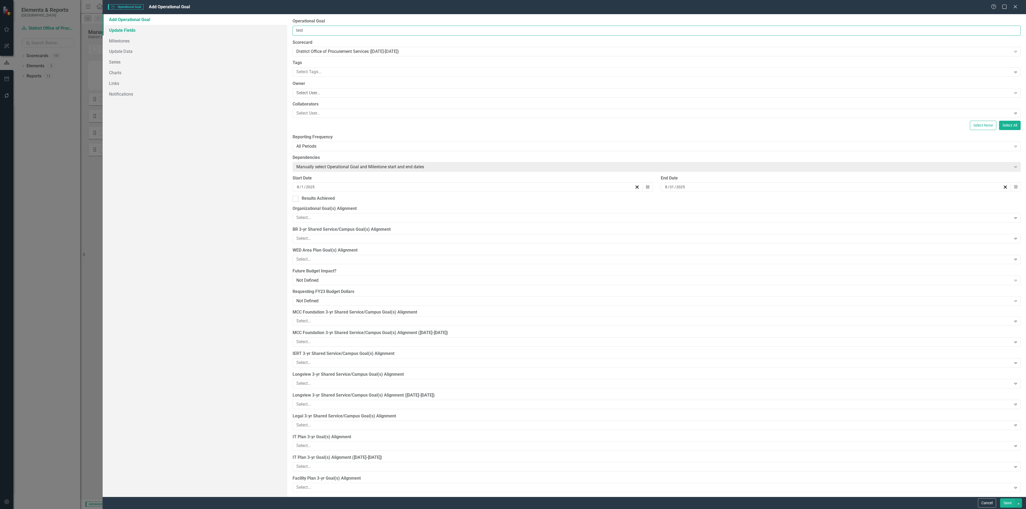
type input "test"
click at [203, 28] on link "Update Fields" at bounding box center [195, 30] width 185 height 11
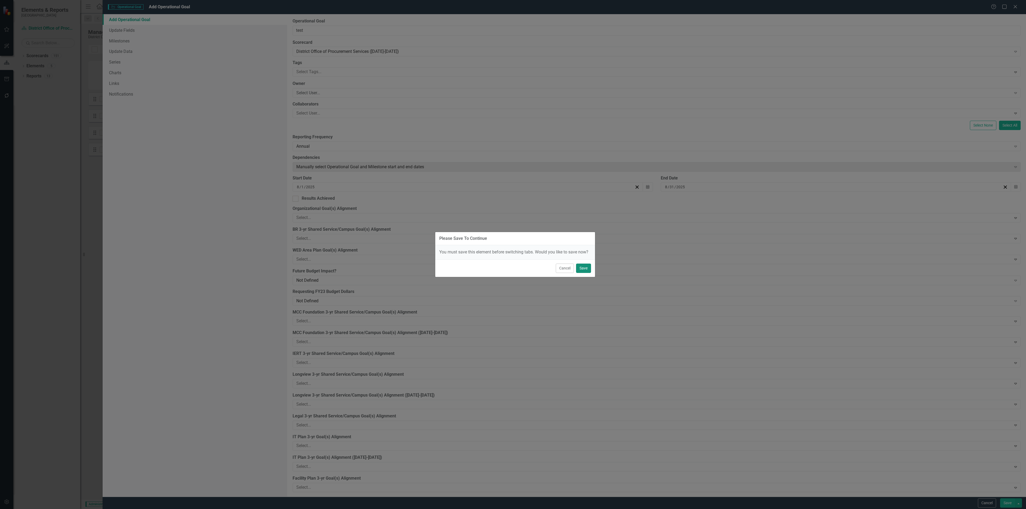
click at [588, 267] on button "Save" at bounding box center [583, 268] width 15 height 9
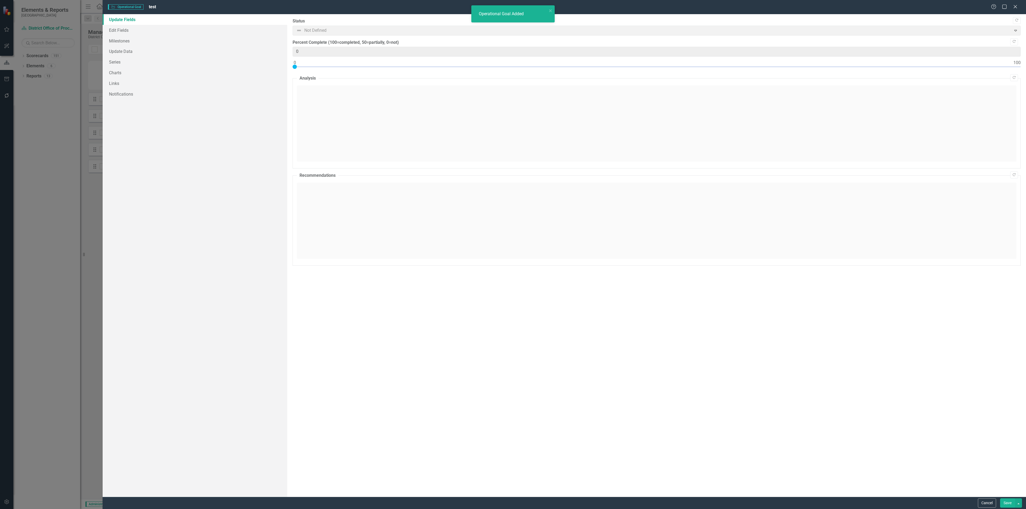
click at [398, 68] on div at bounding box center [657, 68] width 728 height 7
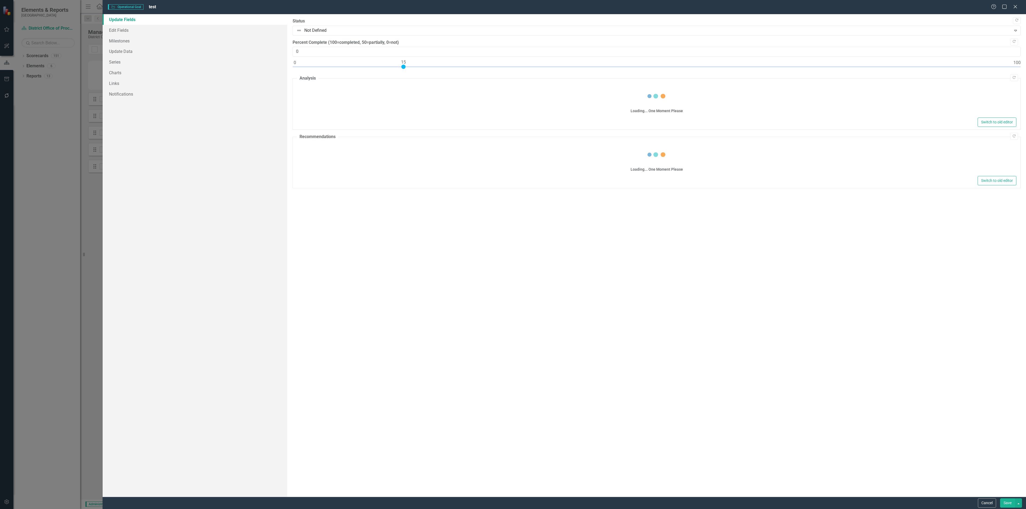
click at [401, 67] on div at bounding box center [657, 68] width 728 height 7
type input "15"
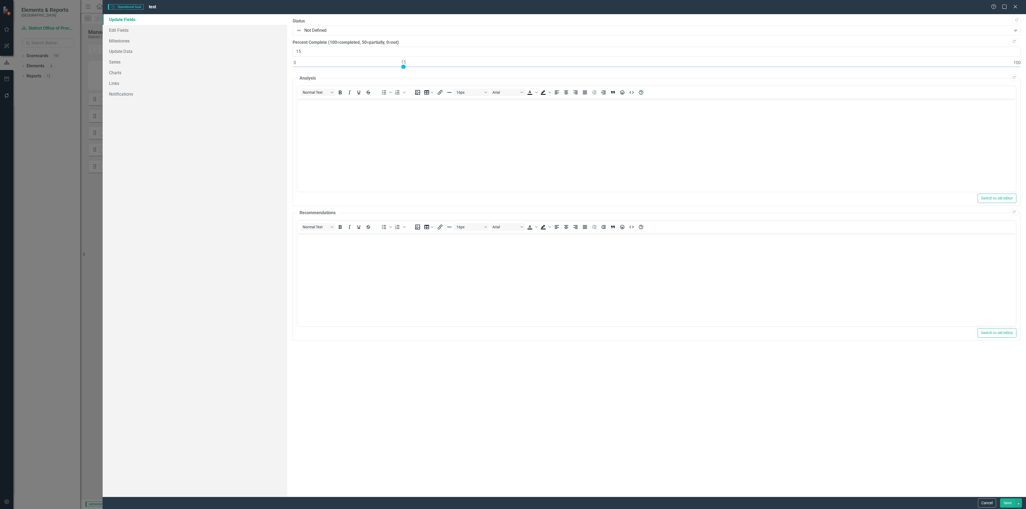
click at [1010, 502] on button "Save" at bounding box center [1007, 503] width 15 height 9
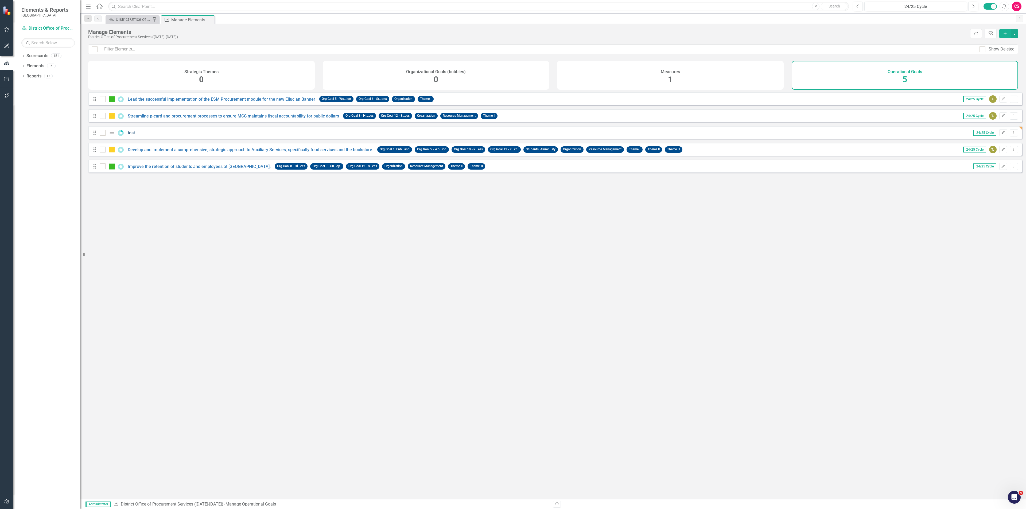
click at [134, 135] on link "test" at bounding box center [131, 132] width 7 height 5
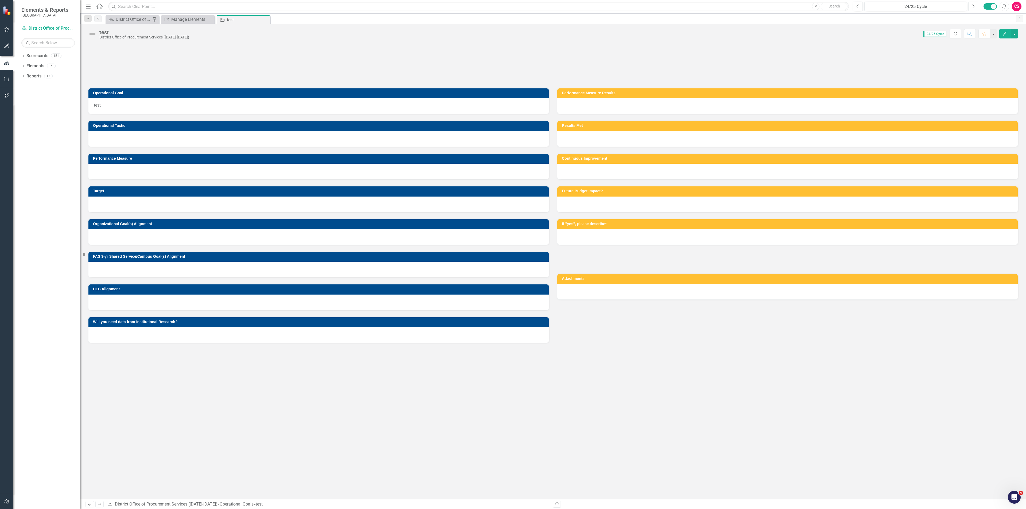
click at [975, 6] on button "Next" at bounding box center [974, 7] width 10 height 10
click at [183, 23] on div "Operational Goal Manage Elements Close" at bounding box center [187, 19] width 53 height 9
click at [188, 18] on div "Manage Elements" at bounding box center [188, 19] width 35 height 7
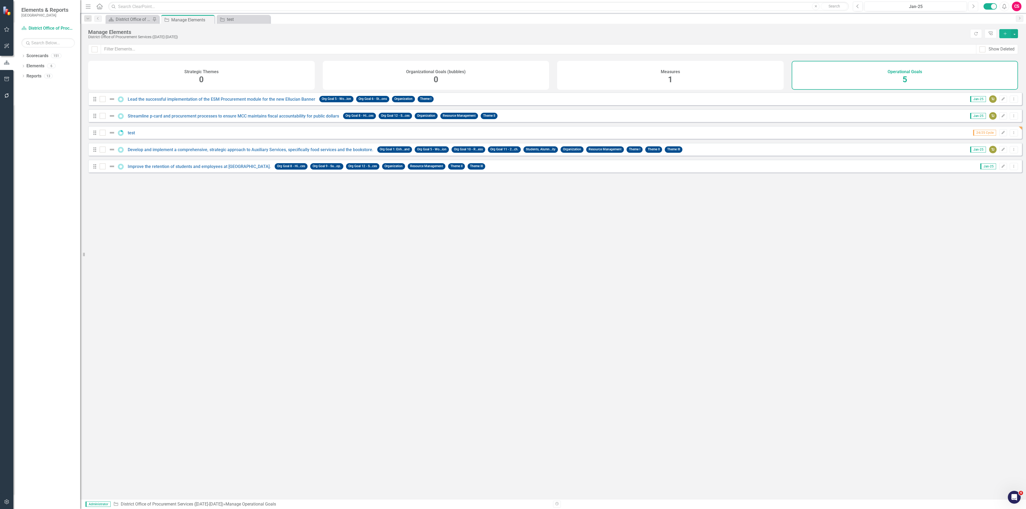
click at [972, 4] on icon "Next" at bounding box center [973, 6] width 3 height 5
checkbox input "false"
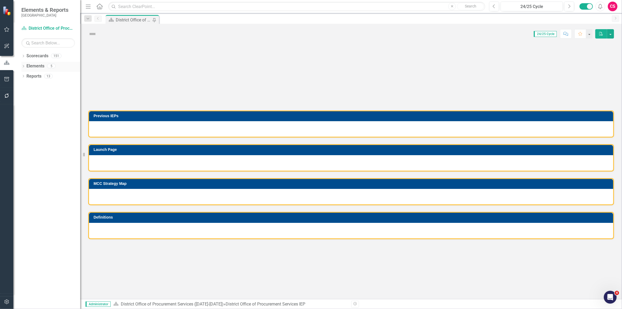
click at [37, 64] on link "Elements" at bounding box center [35, 66] width 18 height 6
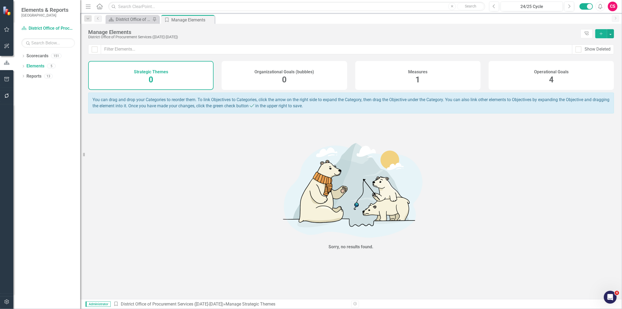
click at [532, 66] on div "Operational Goals 4" at bounding box center [551, 75] width 125 height 29
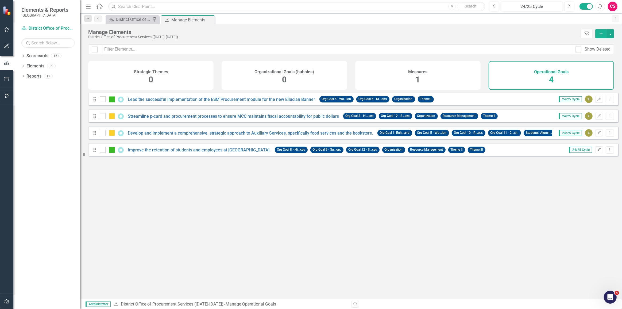
click at [604, 33] on button "Add" at bounding box center [601, 33] width 12 height 9
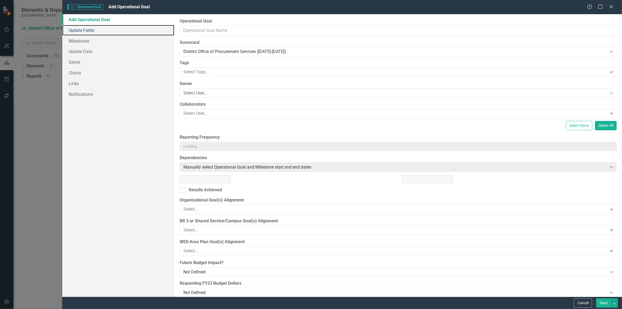
click at [207, 30] on div "Add Operational Goal Update Fields Milestones Update Data Series Charts Links N…" at bounding box center [342, 155] width 560 height 282
click at [211, 34] on input "Operational Goal" at bounding box center [398, 31] width 437 height 10
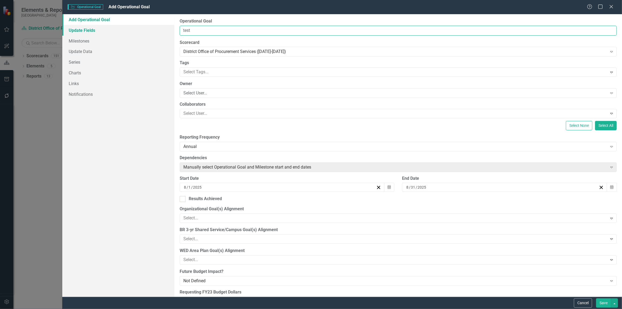
type input "test"
click at [144, 31] on link "Update Fields" at bounding box center [118, 30] width 112 height 11
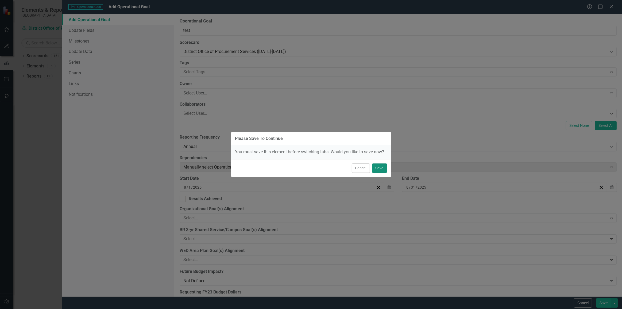
click at [377, 171] on button "Save" at bounding box center [379, 167] width 15 height 9
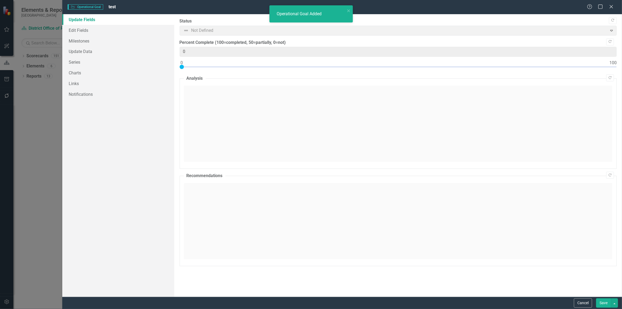
click at [306, 69] on div at bounding box center [398, 68] width 437 height 7
click at [306, 66] on div at bounding box center [398, 66] width 437 height 1
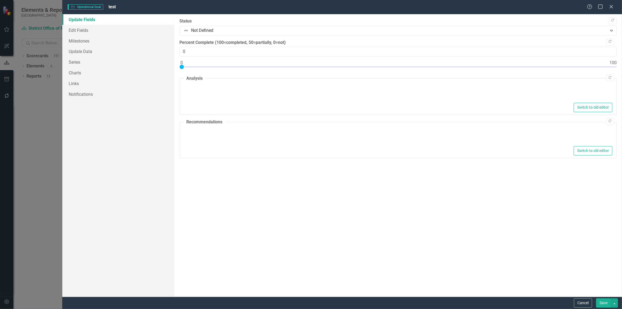
click at [307, 67] on div at bounding box center [398, 68] width 437 height 7
type input "29"
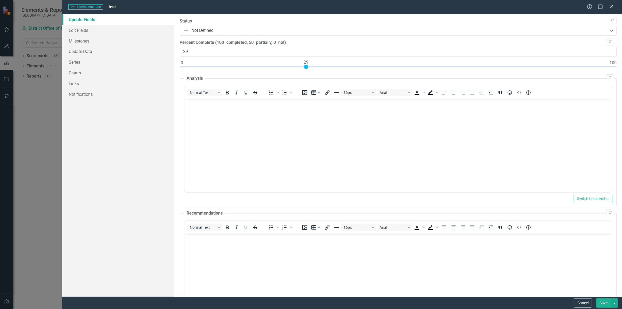
click at [604, 307] on button "Save" at bounding box center [603, 302] width 15 height 9
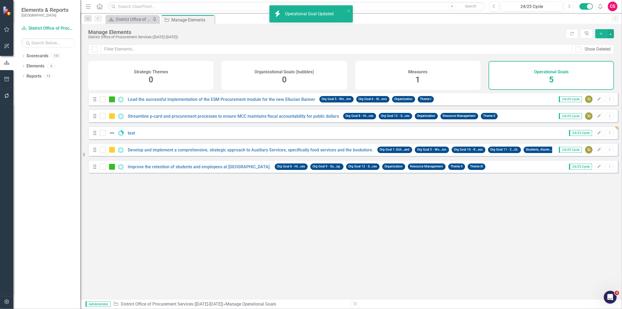
click at [566, 8] on button "Next" at bounding box center [569, 7] width 10 height 10
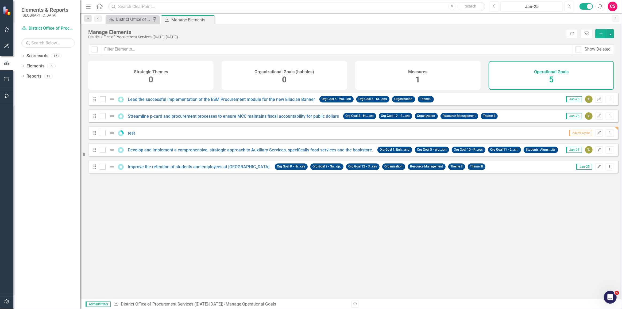
click at [571, 6] on button "Next" at bounding box center [569, 7] width 10 height 10
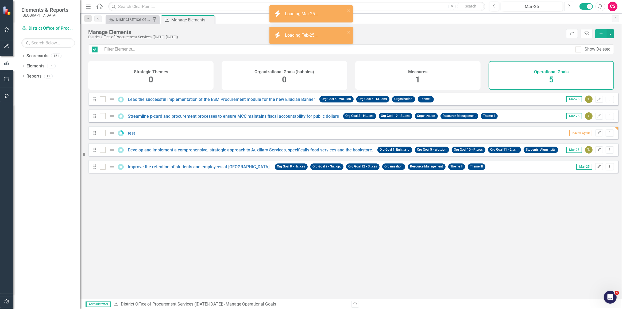
checkbox input "false"
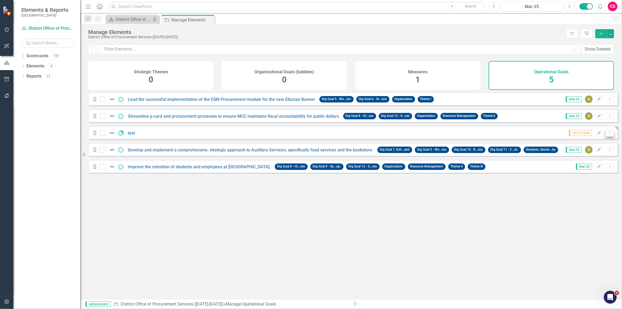
click at [607, 134] on icon "Dropdown Menu" at bounding box center [609, 132] width 5 height 3
click at [565, 175] on link "Trash Delete Operational Goal" at bounding box center [578, 175] width 64 height 10
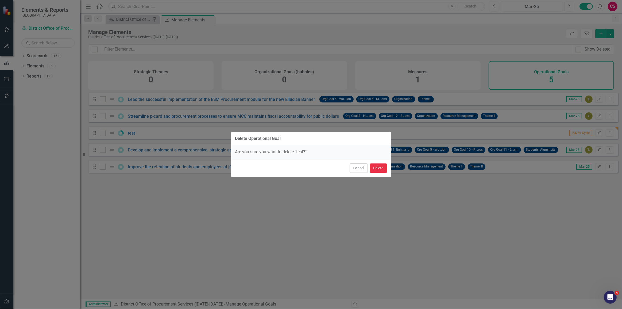
click at [380, 170] on button "Delete" at bounding box center [378, 167] width 17 height 9
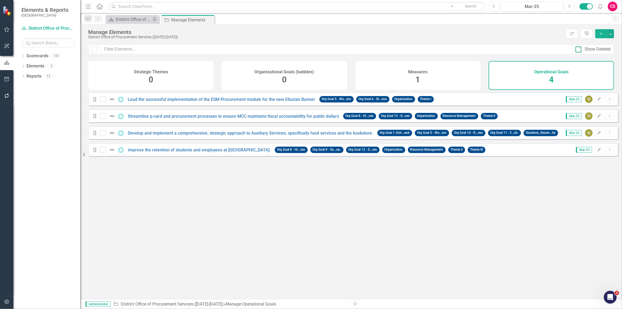
click at [583, 49] on div "Show Deleted" at bounding box center [592, 49] width 35 height 6
click at [579, 49] on input "Show Deleted" at bounding box center [576, 48] width 3 height 3
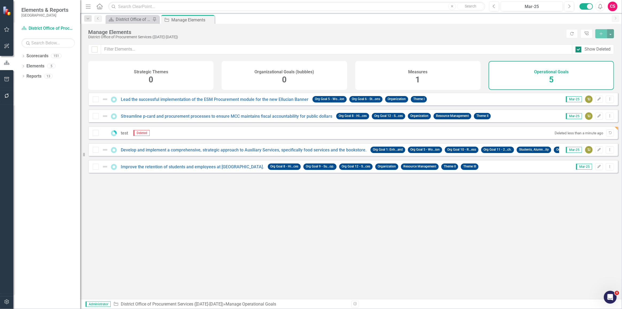
click at [583, 49] on div "Show Deleted" at bounding box center [592, 49] width 35 height 6
click at [579, 49] on input "Show Deleted" at bounding box center [576, 48] width 3 height 3
checkbox input "false"
